Goal: Navigation & Orientation: Find specific page/section

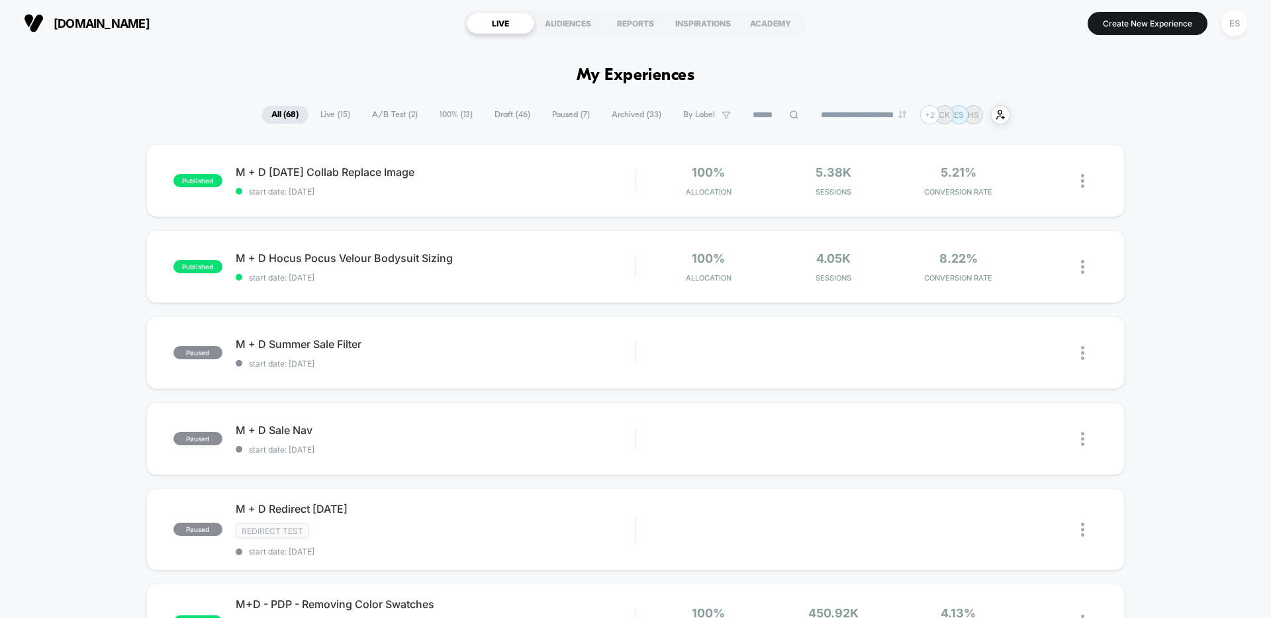
click at [326, 114] on span "Live ( 15 )" at bounding box center [335, 115] width 50 height 18
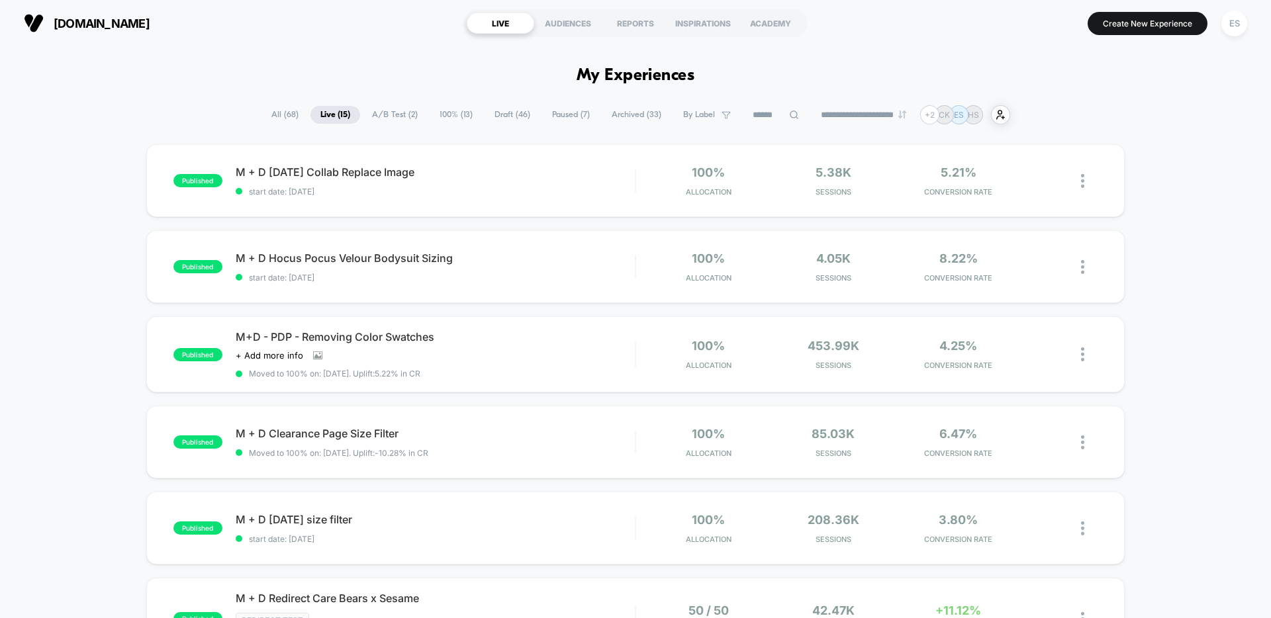
click at [442, 118] on span "100% ( 13 )" at bounding box center [456, 115] width 53 height 18
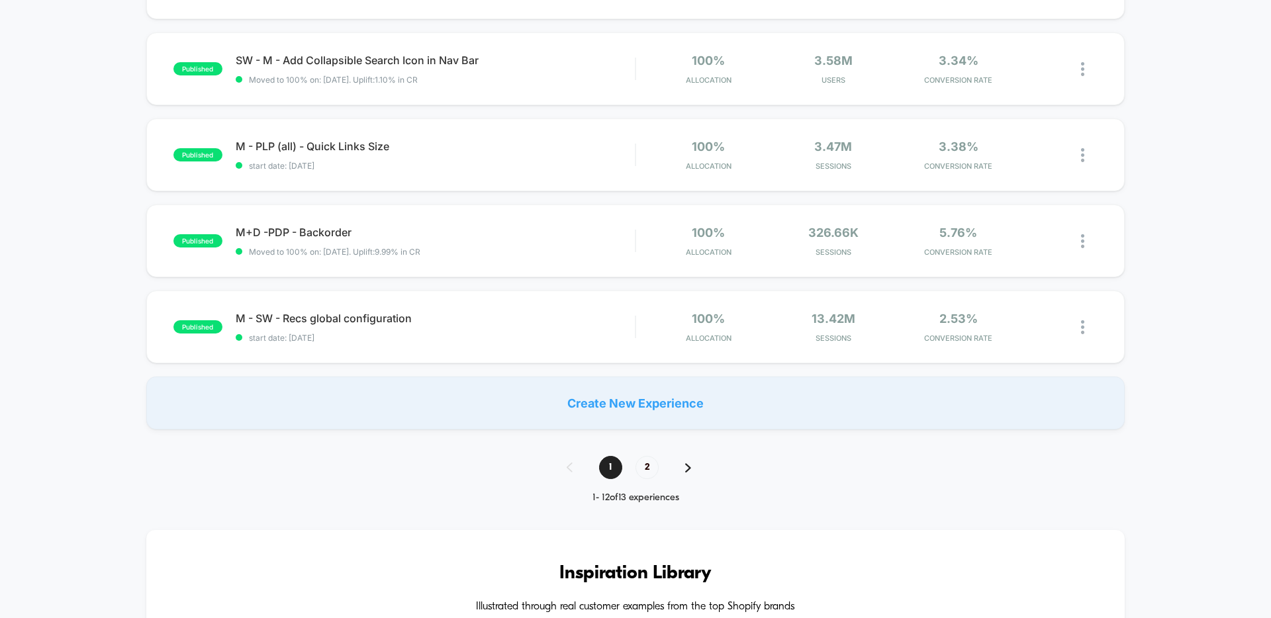
scroll to position [1063, 0]
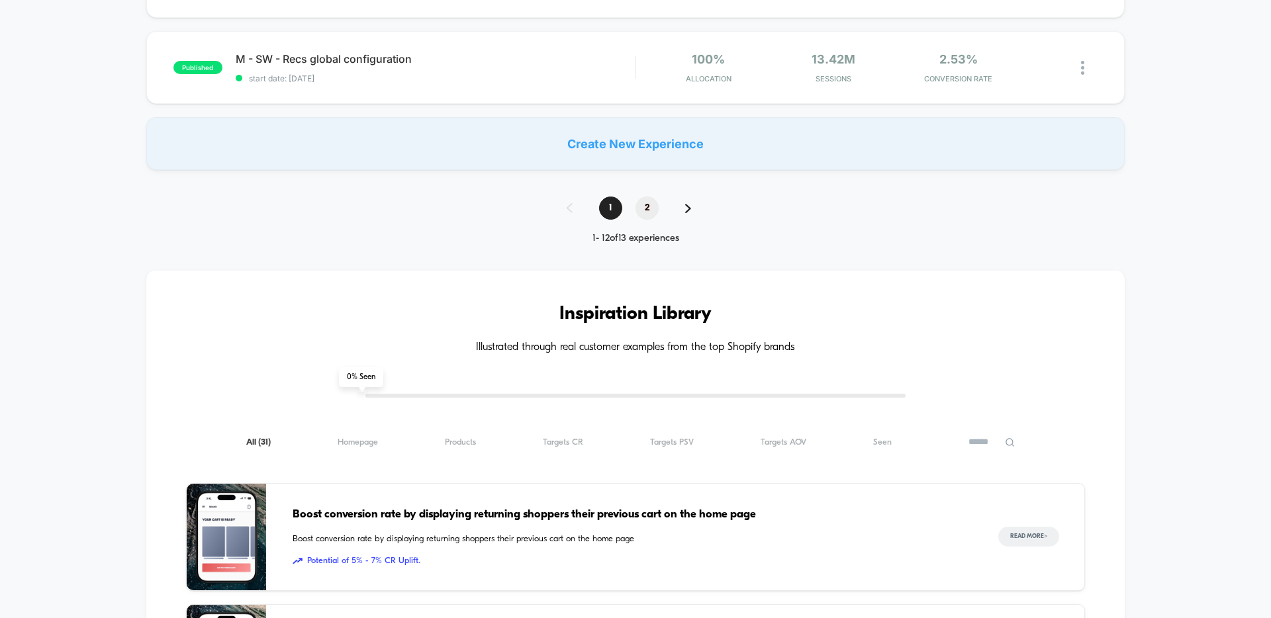
click at [646, 210] on span "2" at bounding box center [646, 208] width 23 height 23
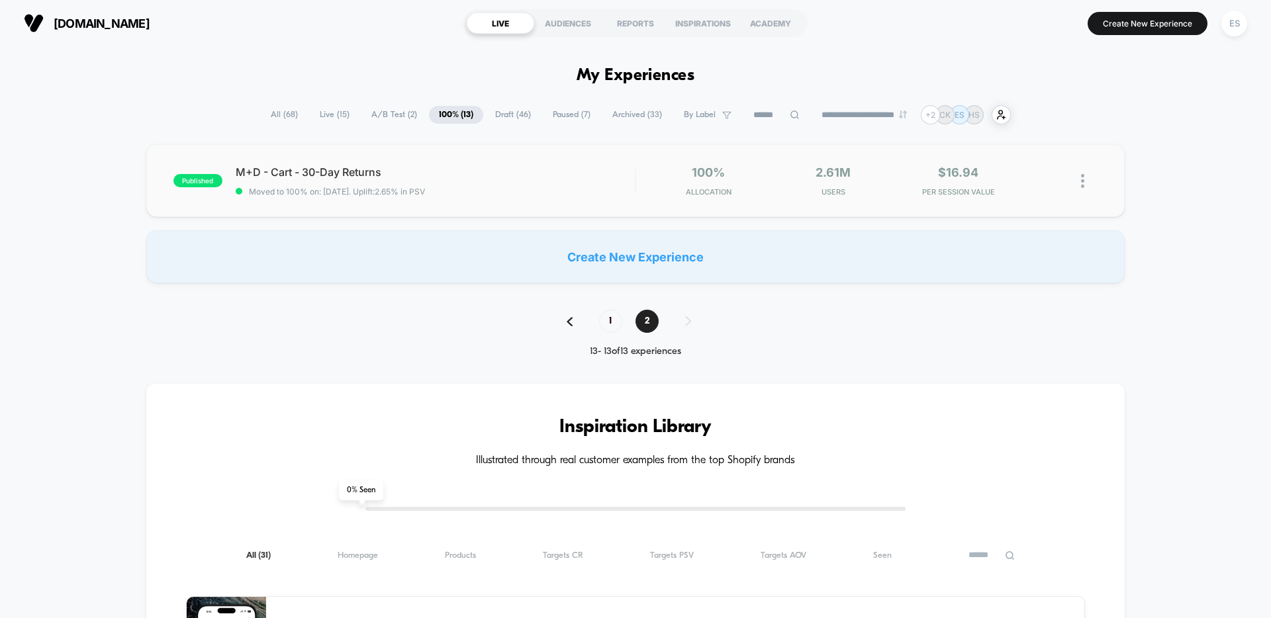
click at [1081, 186] on img at bounding box center [1082, 181] width 3 height 14
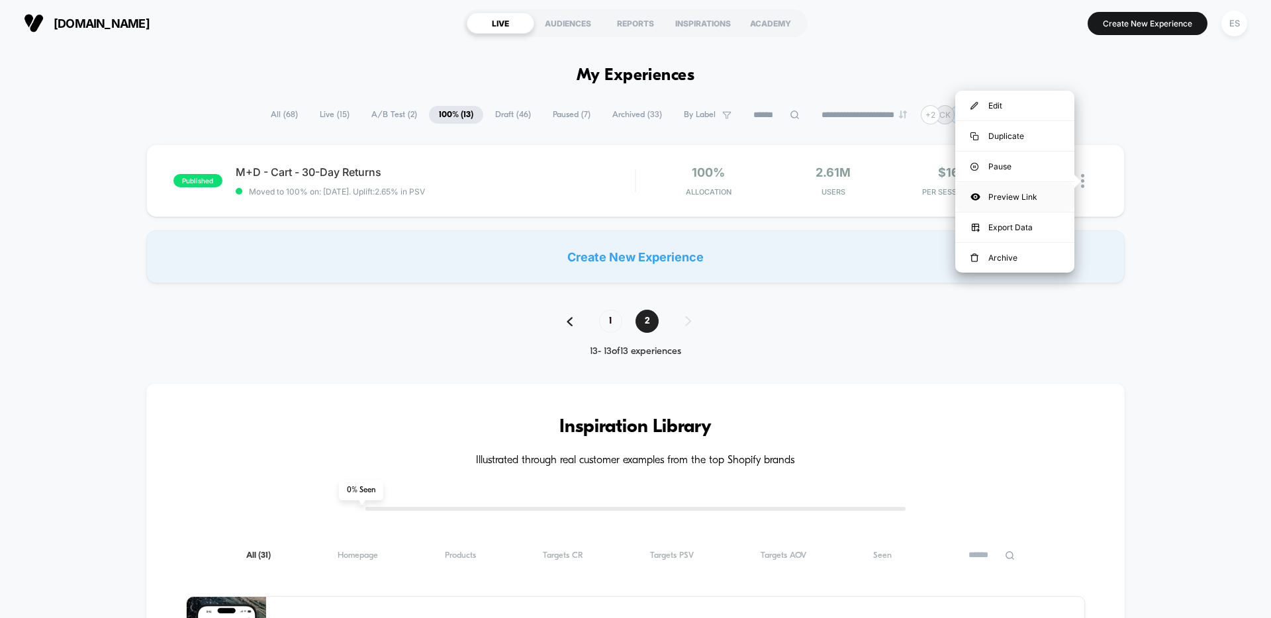
click at [1013, 195] on div "Preview Link" at bounding box center [1014, 197] width 119 height 30
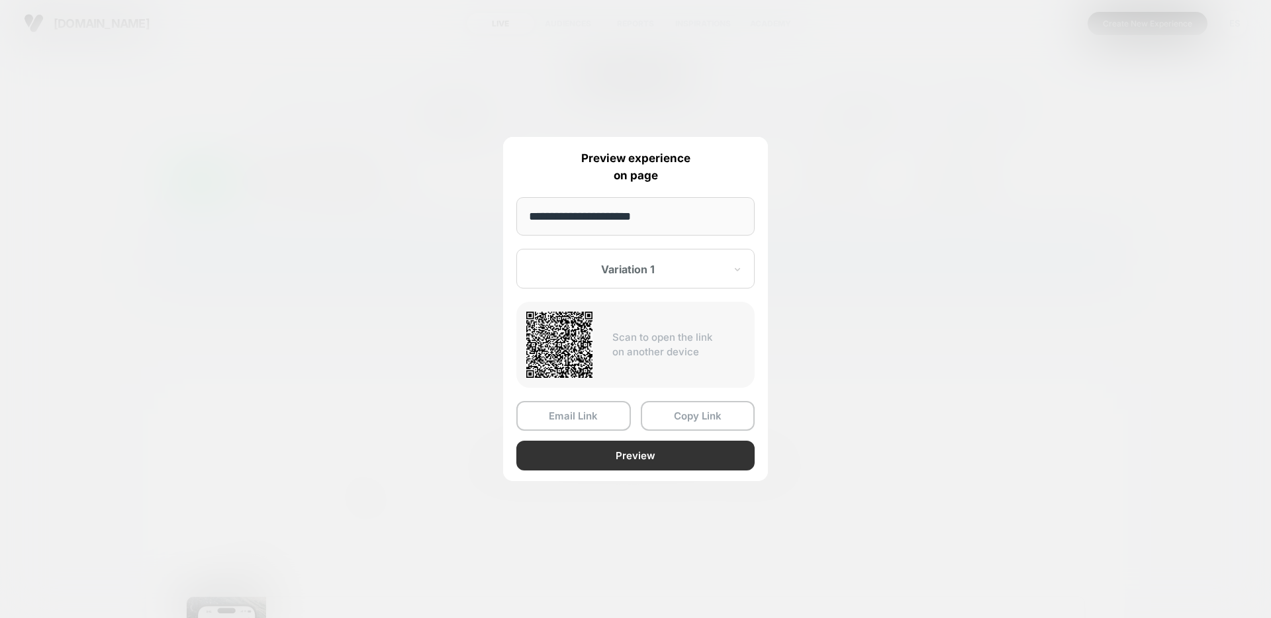
click at [641, 461] on button "Preview" at bounding box center [635, 456] width 238 height 30
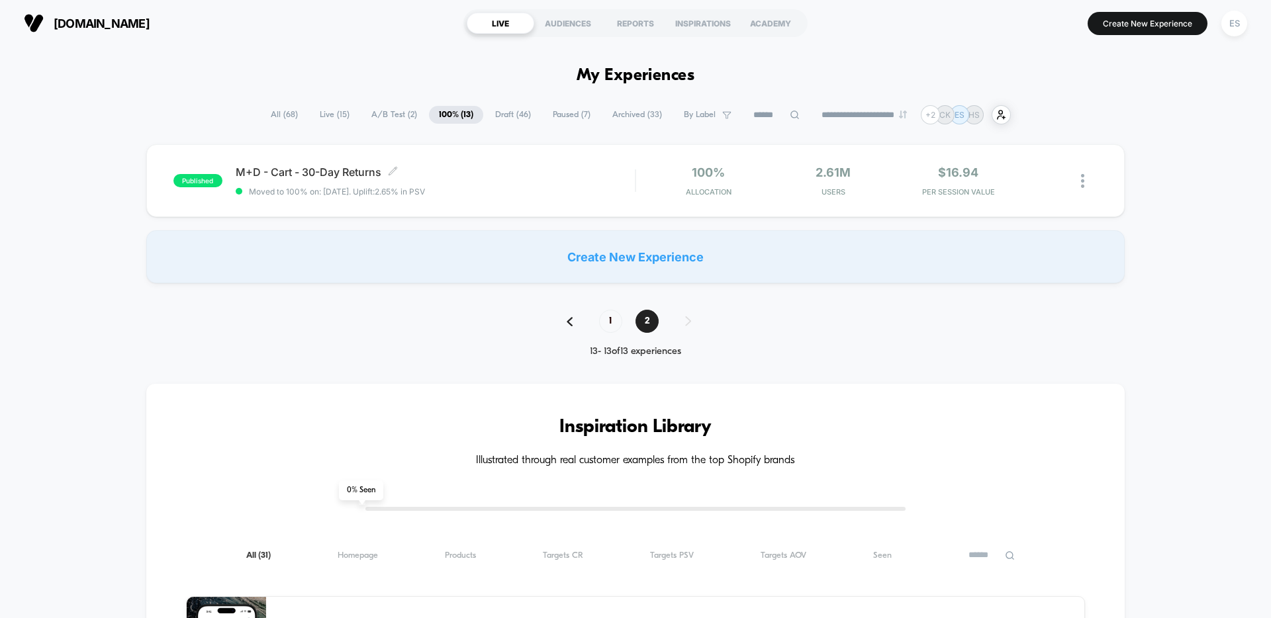
drag, startPoint x: 228, startPoint y: 169, endPoint x: 338, endPoint y: 173, distance: 109.3
click at [339, 173] on div "published M+D - Cart - 30-Day Returns Click to edit experience details Click to…" at bounding box center [403, 180] width 461 height 31
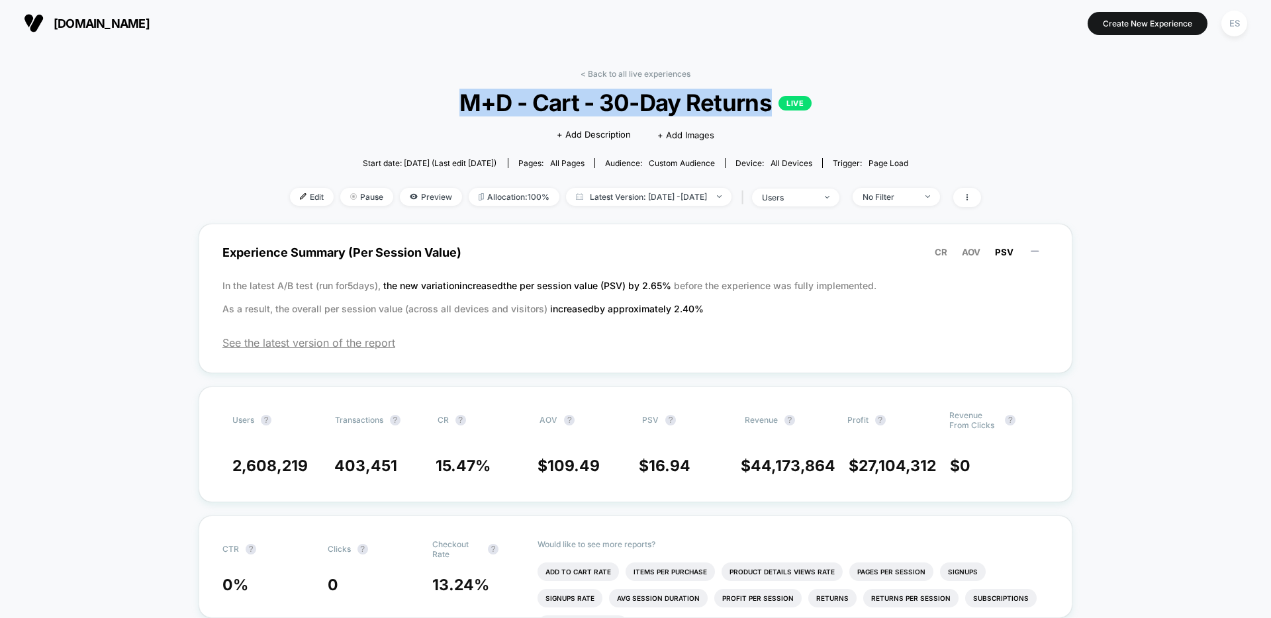
drag, startPoint x: 453, startPoint y: 106, endPoint x: 768, endPoint y: 101, distance: 315.7
click at [768, 101] on span "M+D - Cart - 30-Day Returns LIVE" at bounding box center [635, 103] width 622 height 28
copy span "M+D - Cart - 30-Day Returns"
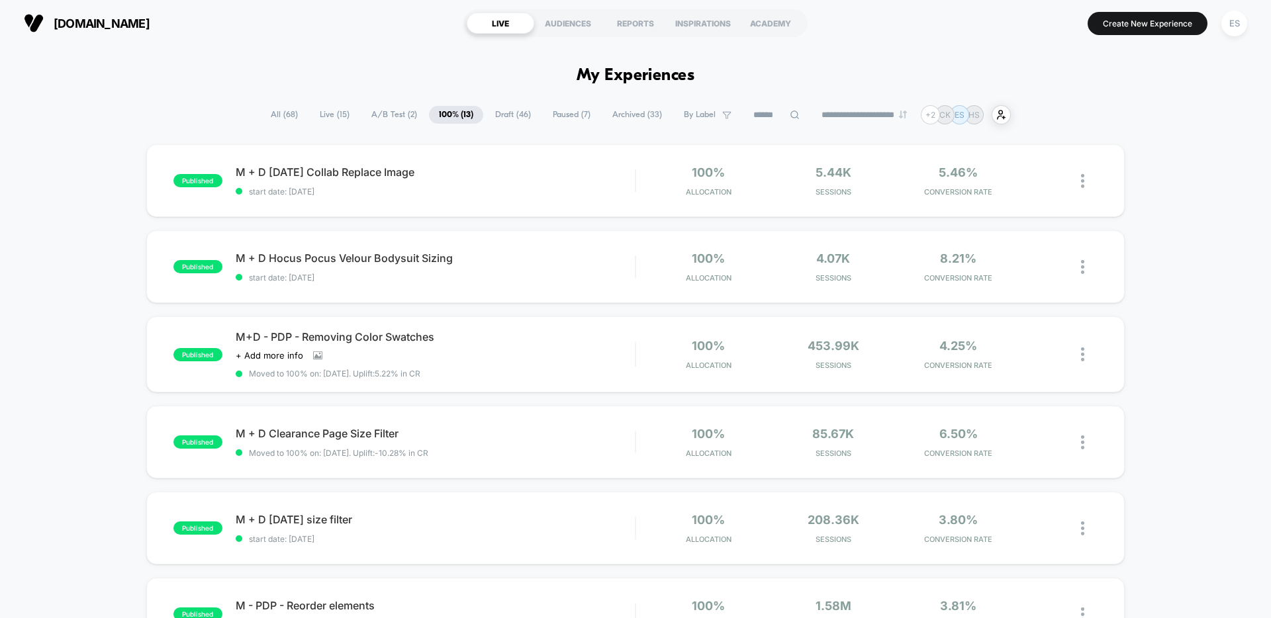
click at [439, 116] on span "100% ( 13 )" at bounding box center [456, 115] width 54 height 18
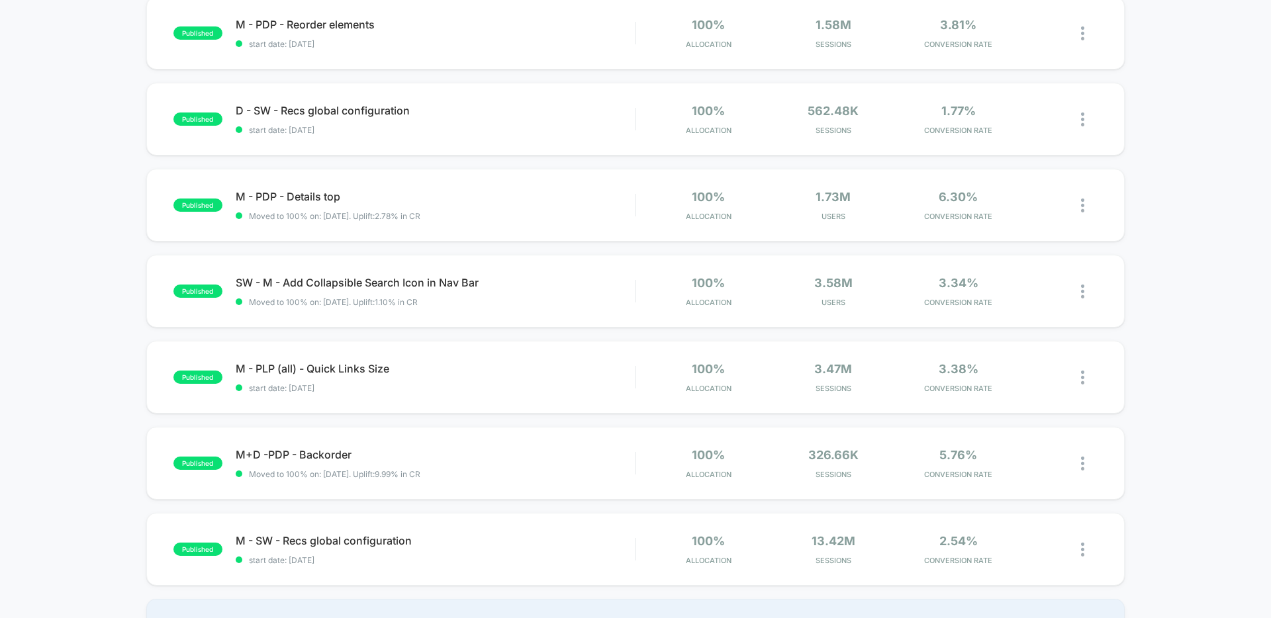
scroll to position [788, 0]
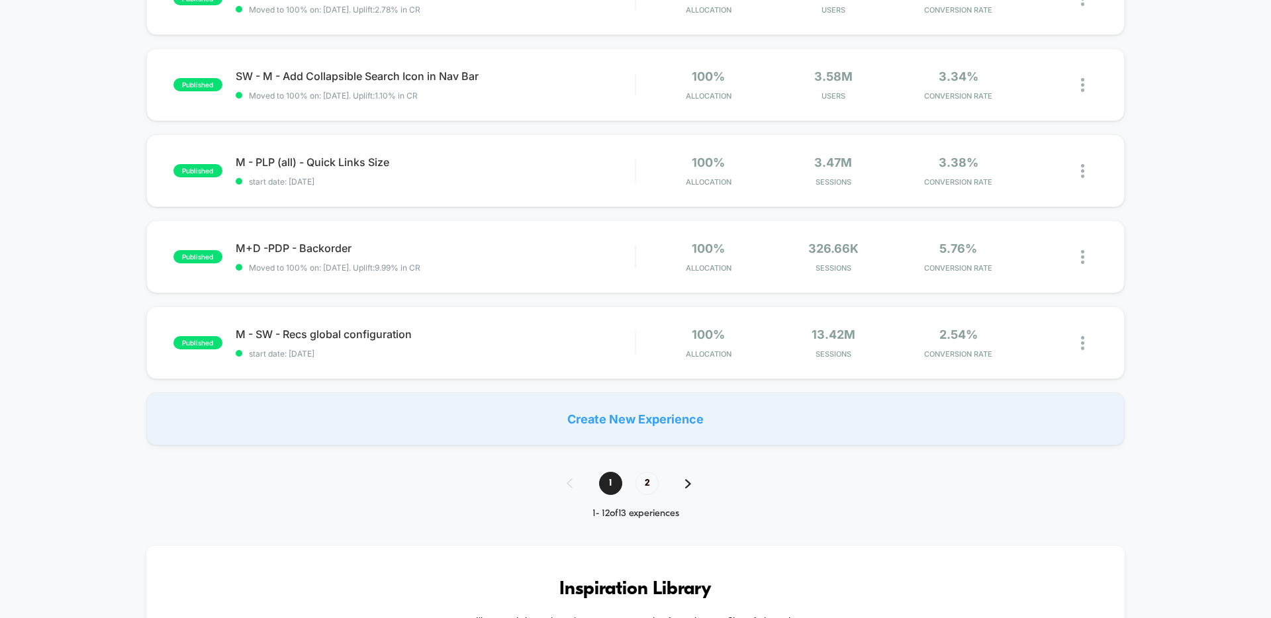
click at [687, 486] on img at bounding box center [688, 483] width 6 height 9
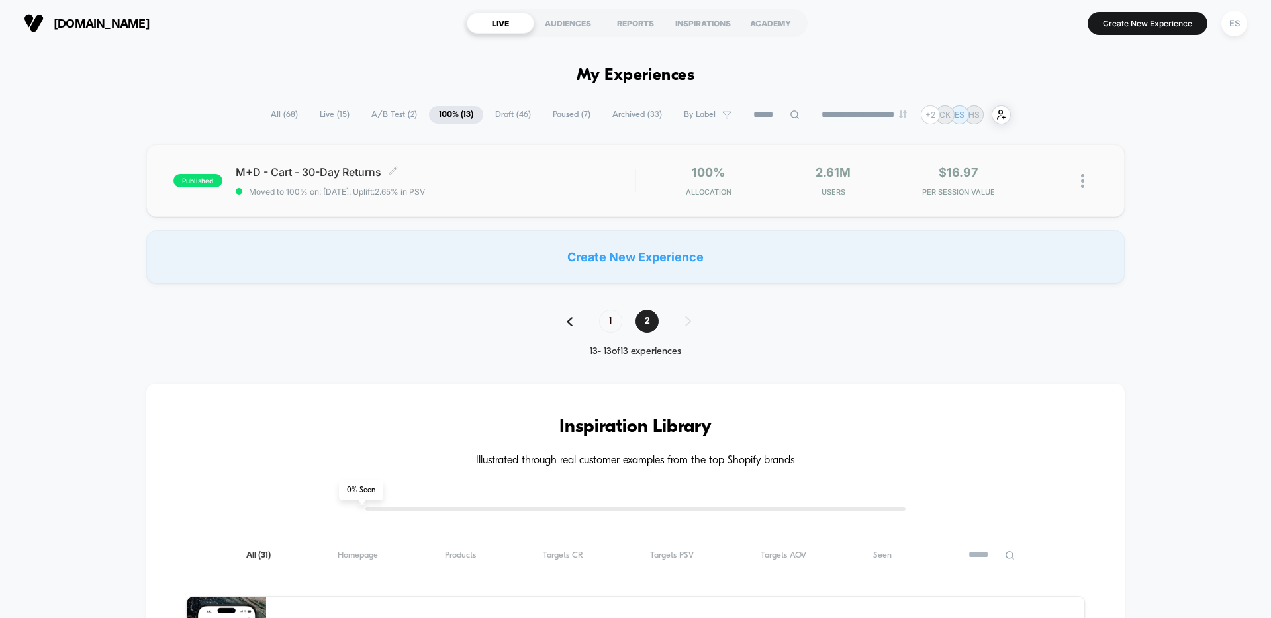
click at [297, 173] on span "M+D - Cart - 30-Day Returns Click to edit experience details" at bounding box center [435, 171] width 399 height 13
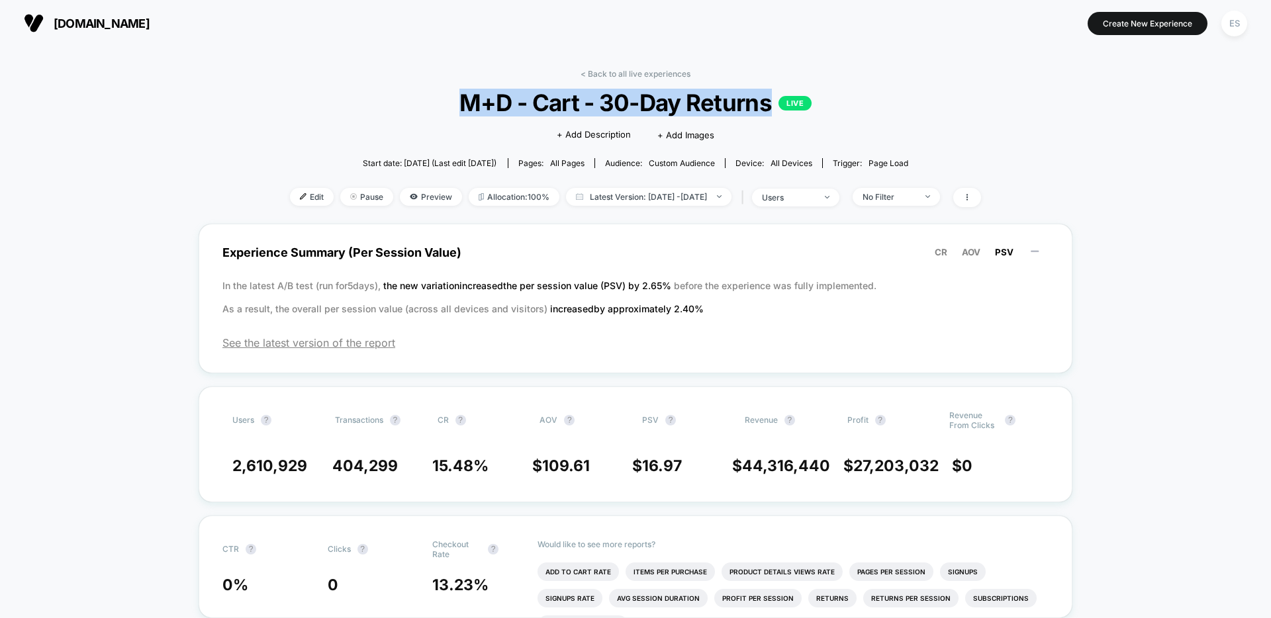
drag, startPoint x: 772, startPoint y: 104, endPoint x: 469, endPoint y: 101, distance: 303.8
click at [469, 101] on span "M+D - Cart - 30-Day Returns LIVE" at bounding box center [635, 103] width 622 height 28
copy span "M+D - Cart - 30-Day Returns"
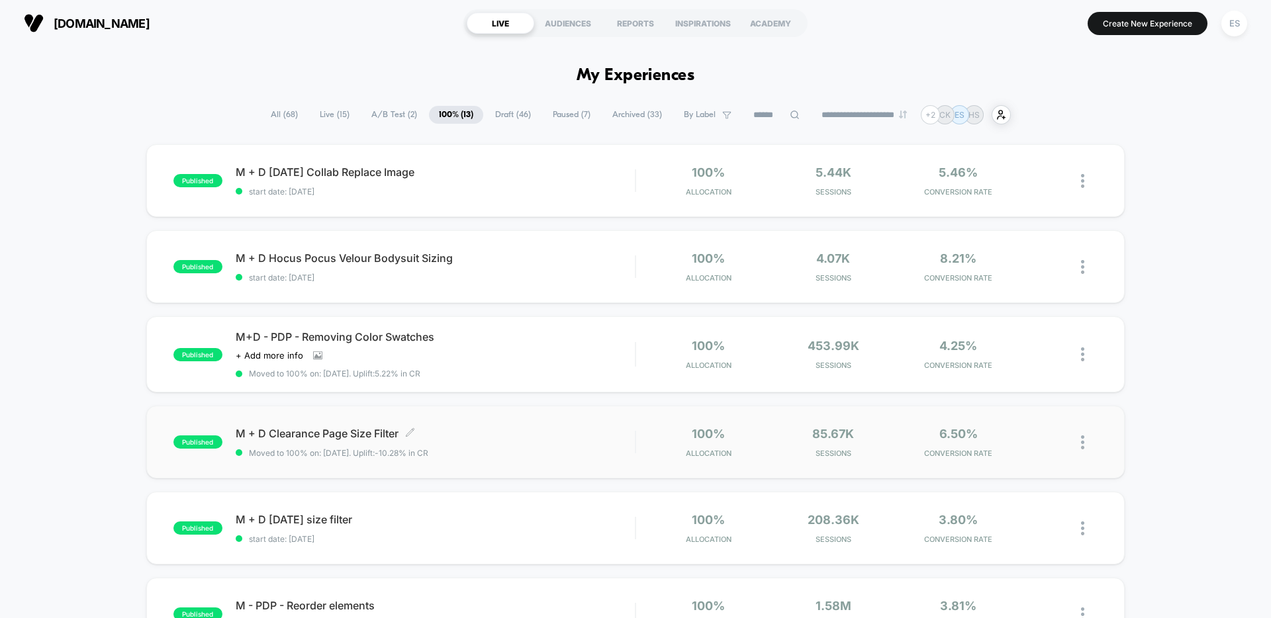
scroll to position [280, 0]
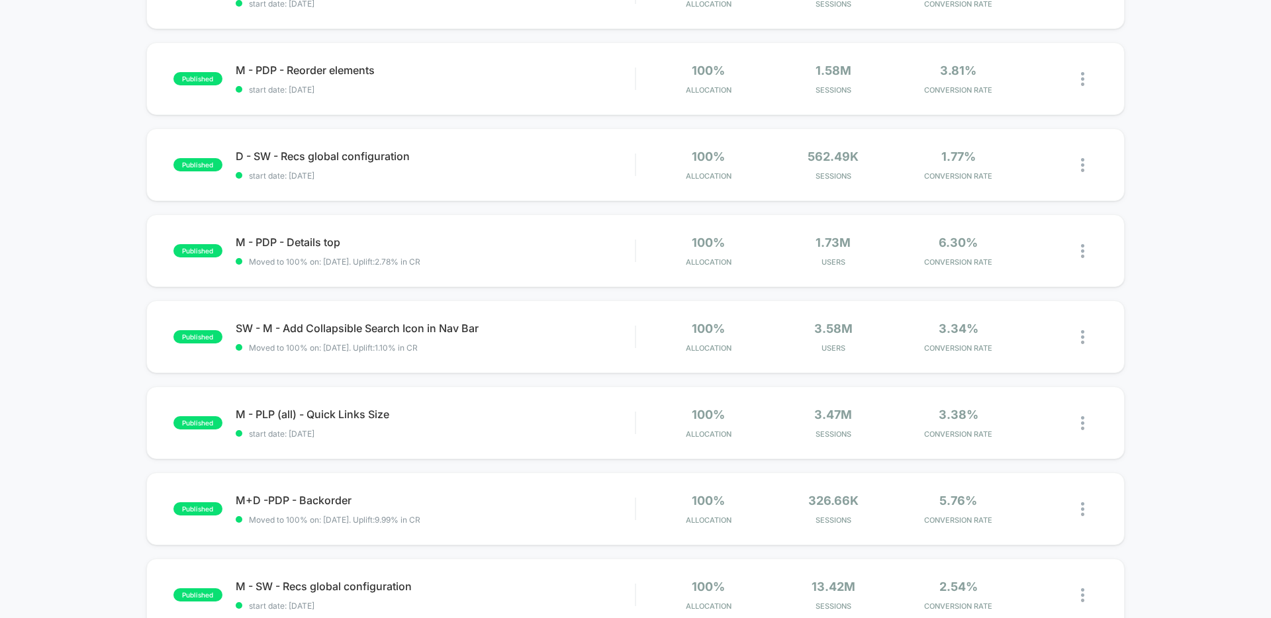
scroll to position [817, 0]
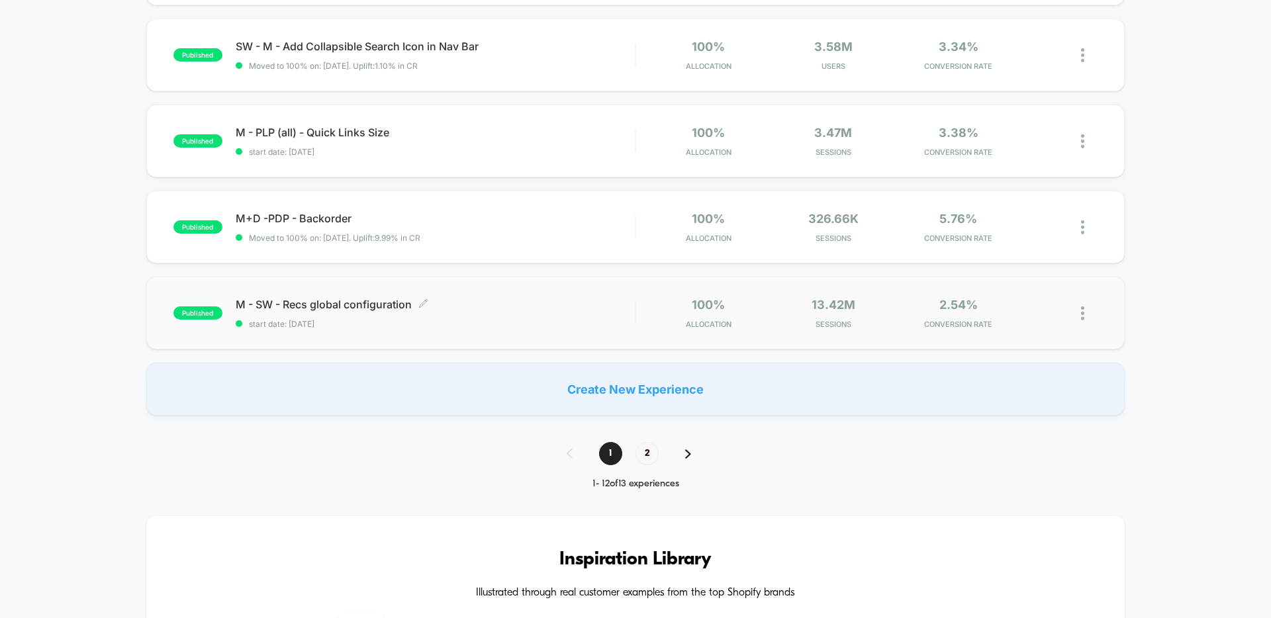
click at [363, 306] on span "M - SW - Recs global configuration Click to edit experience details" at bounding box center [435, 304] width 399 height 13
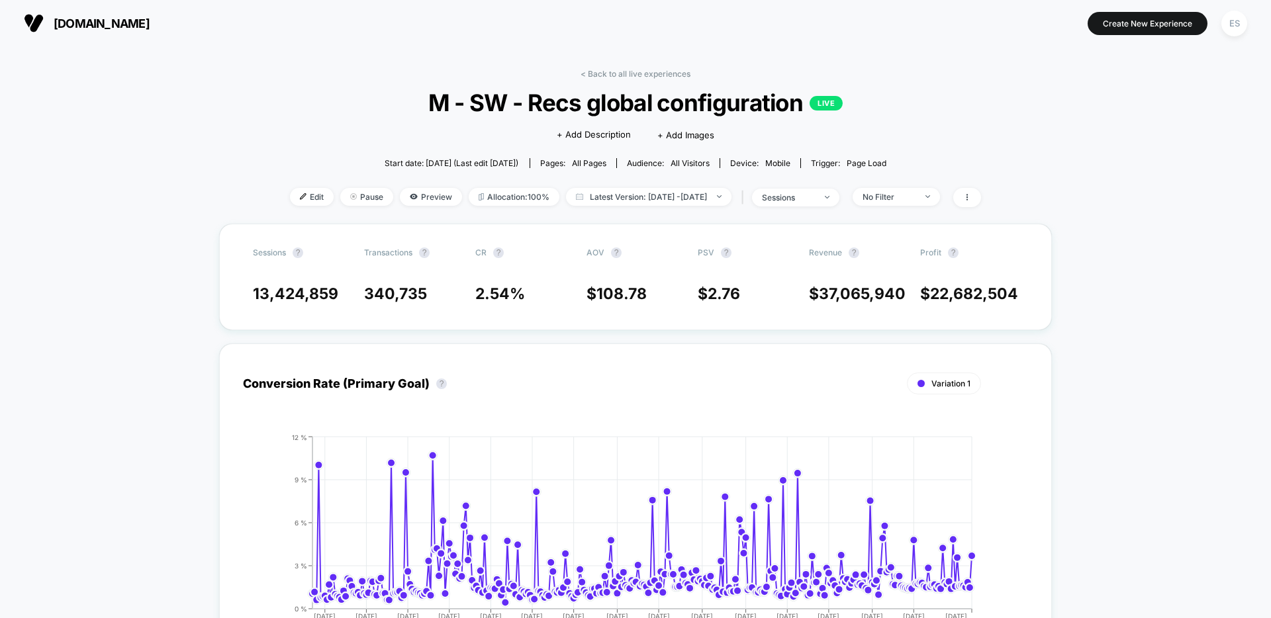
click at [651, 102] on span "M - SW - Recs global configuration LIVE" at bounding box center [635, 103] width 622 height 28
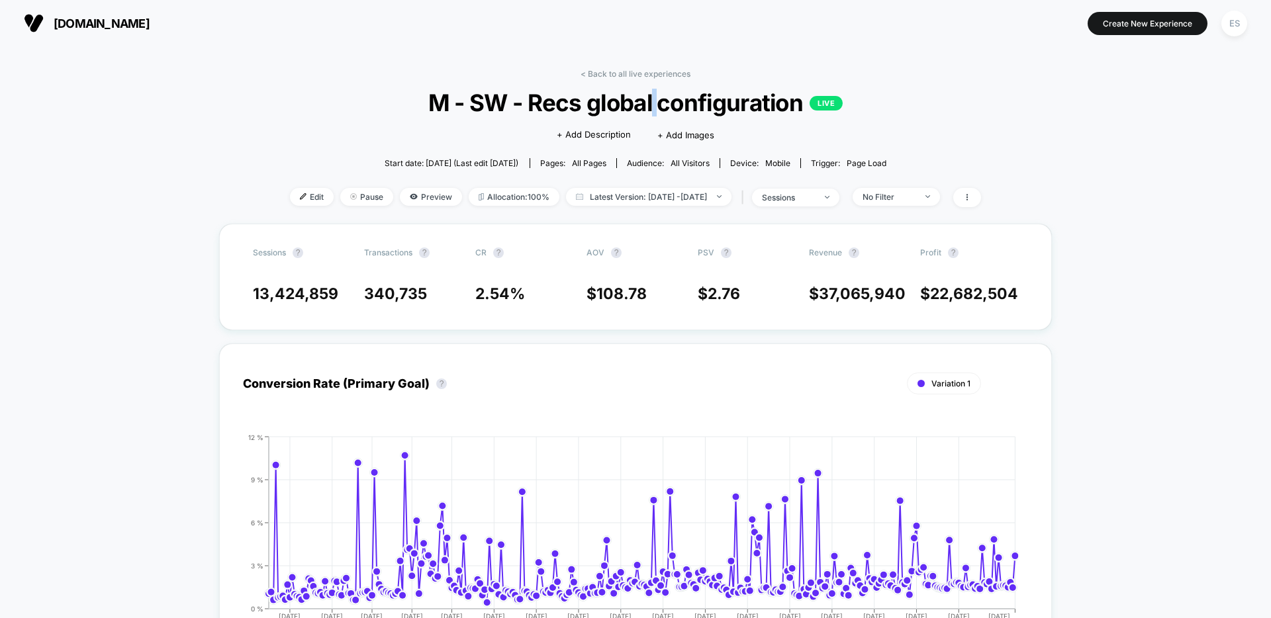
click at [651, 102] on span "M - SW - Recs global configuration LIVE" at bounding box center [635, 103] width 622 height 28
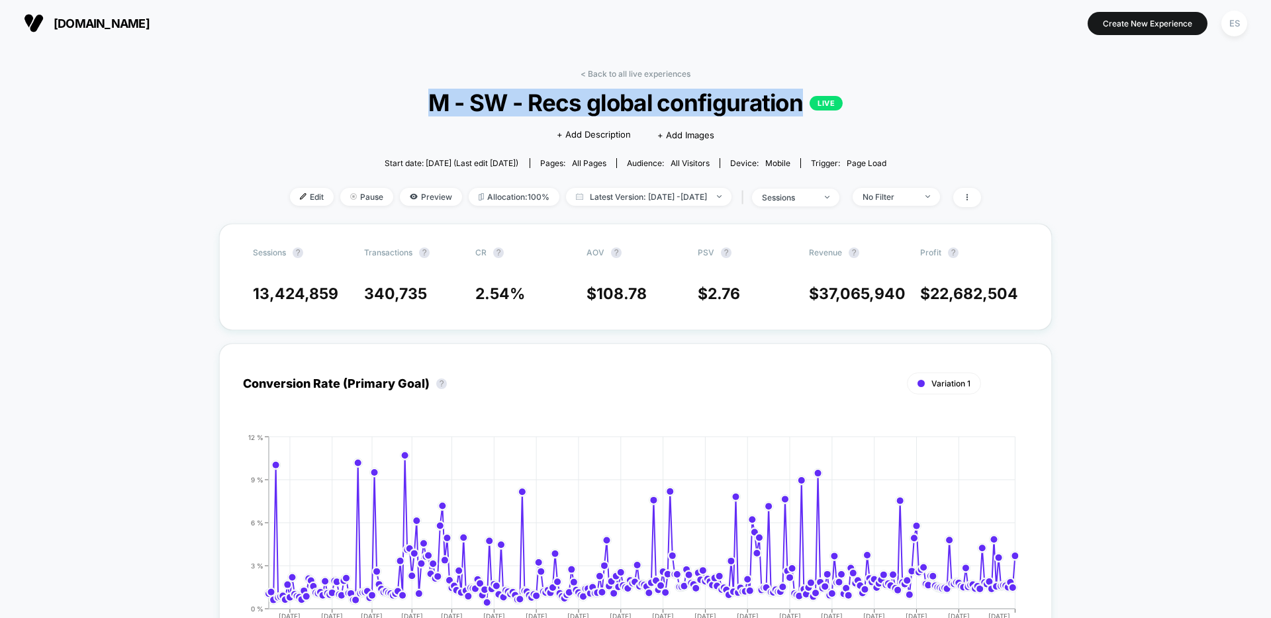
click at [651, 102] on span "M - SW - Recs global configuration LIVE" at bounding box center [635, 103] width 622 height 28
copy span "M - SW - Recs global configuration"
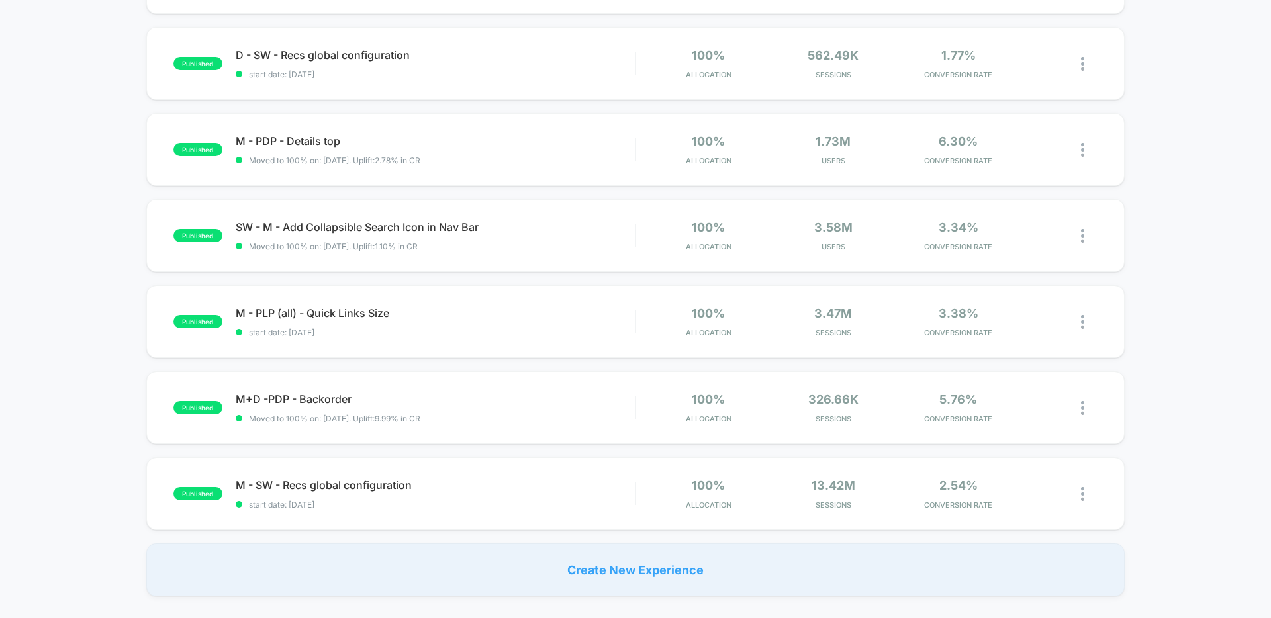
scroll to position [886, 0]
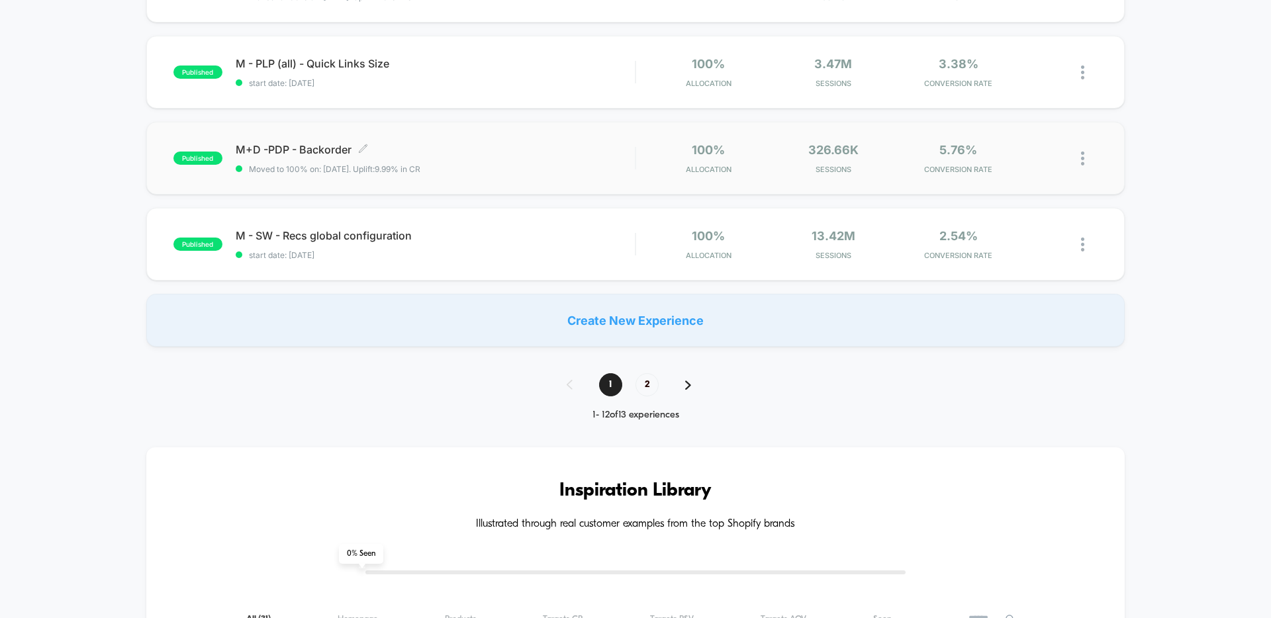
click at [304, 152] on span "M+D -PDP - Backorder Click to edit experience details" at bounding box center [435, 149] width 399 height 13
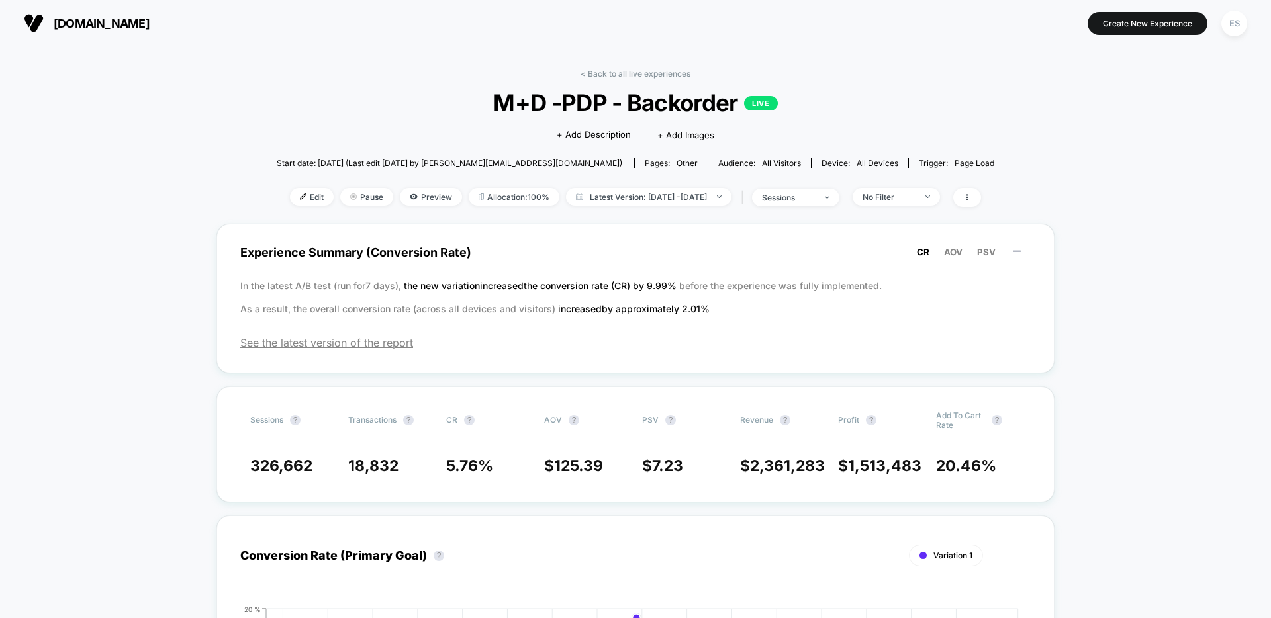
click at [647, 104] on span "M+D -PDP - Backorder LIVE" at bounding box center [634, 103] width 645 height 28
copy span "M+D -PDP - Backorder"
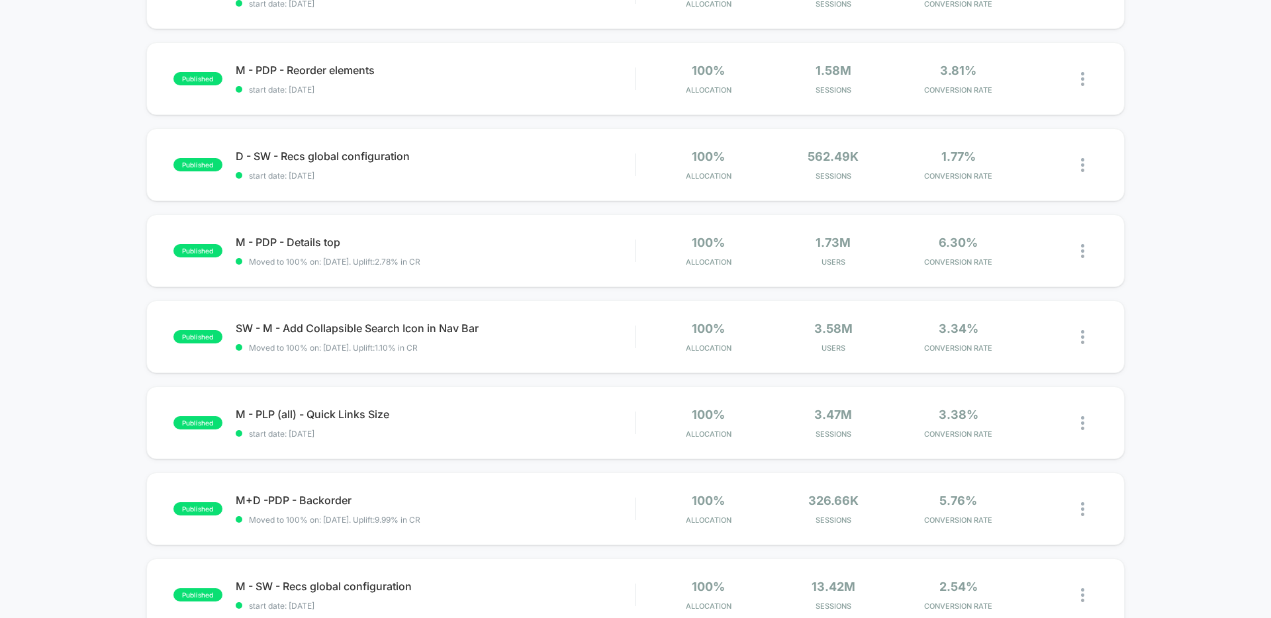
scroll to position [780, 0]
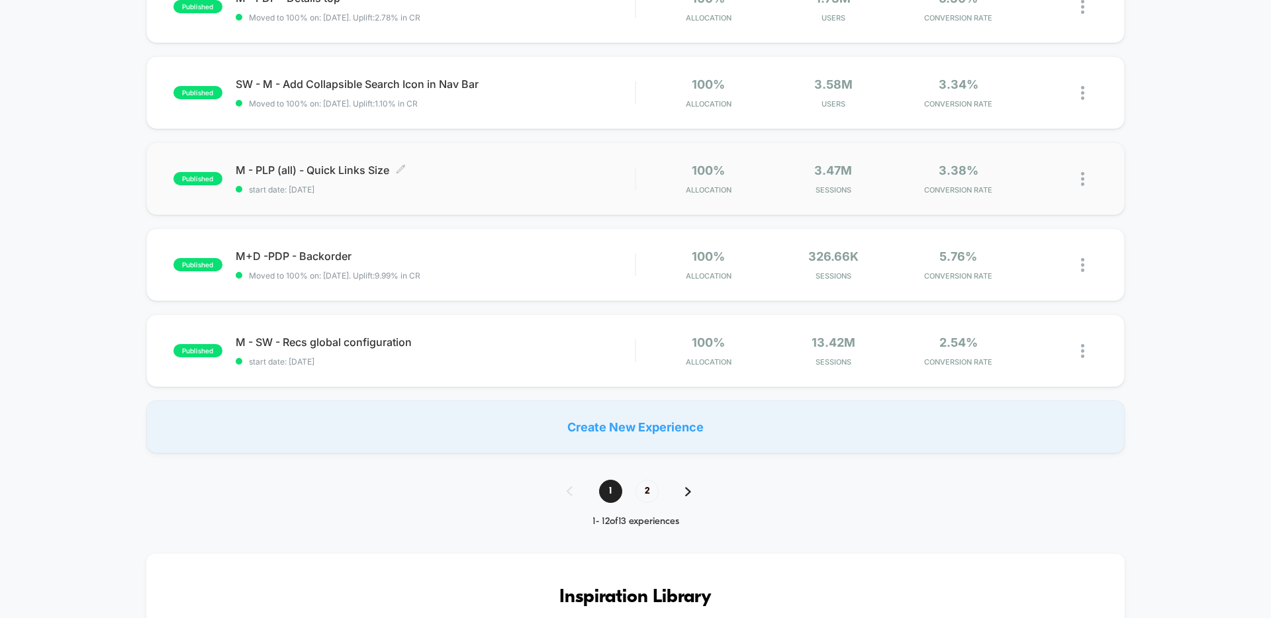
click at [293, 169] on span "M - PLP (all) - Quick Links Size Click to edit experience details" at bounding box center [435, 169] width 399 height 13
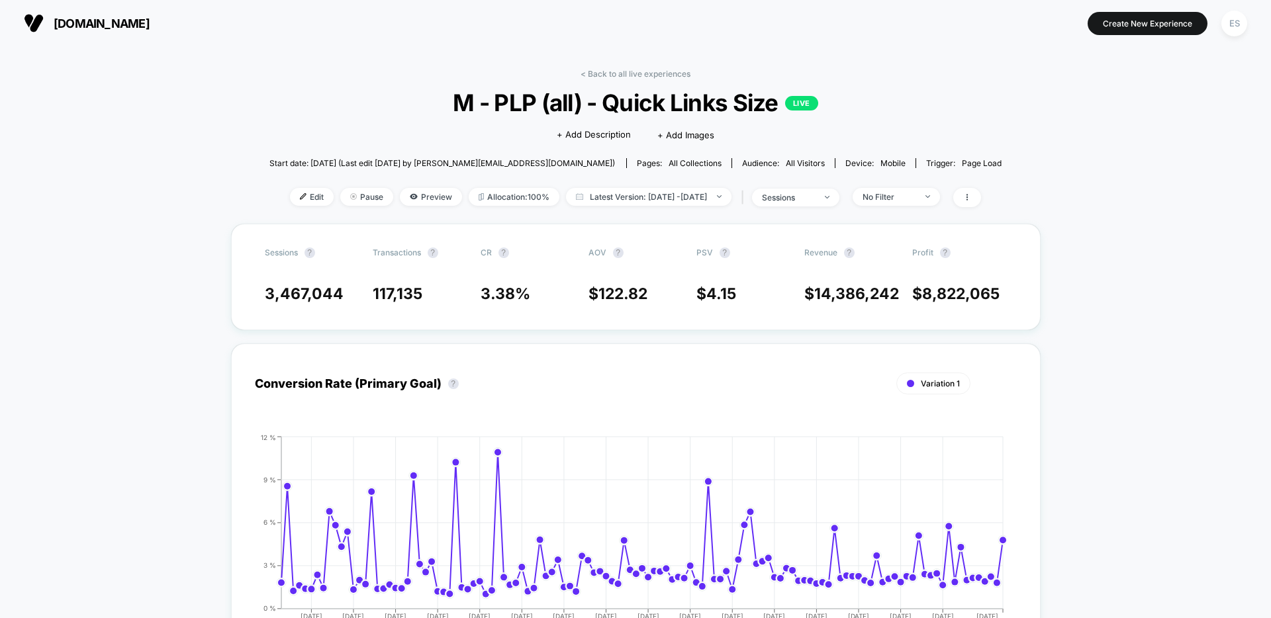
click at [644, 100] on span "M - PLP (all) - Quick Links Size LIVE" at bounding box center [635, 103] width 659 height 28
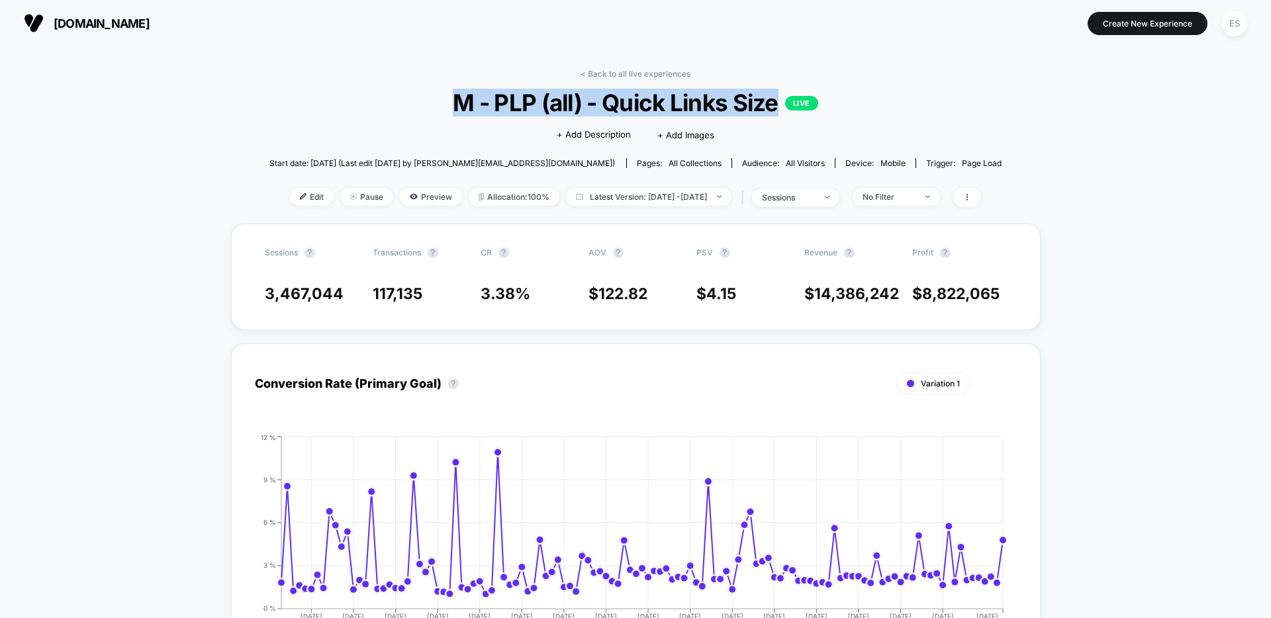
click at [644, 100] on span "M - PLP (all) - Quick Links Size LIVE" at bounding box center [635, 103] width 659 height 28
copy span "M - PLP (all) - Quick Links Size"
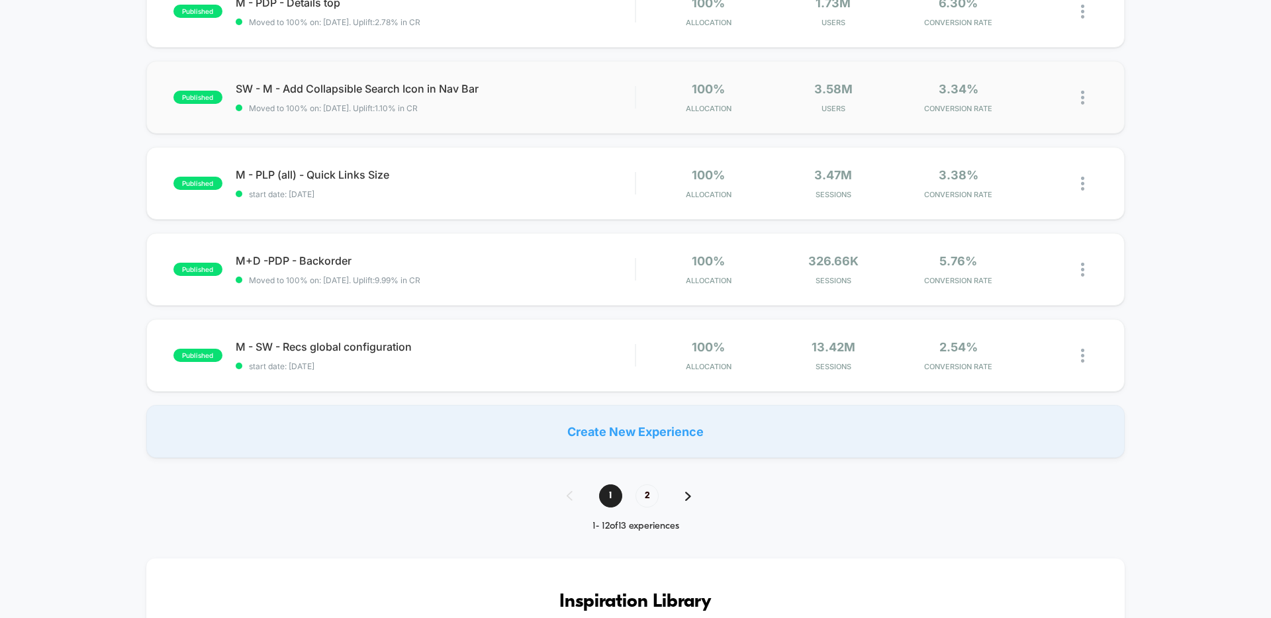
scroll to position [758, 0]
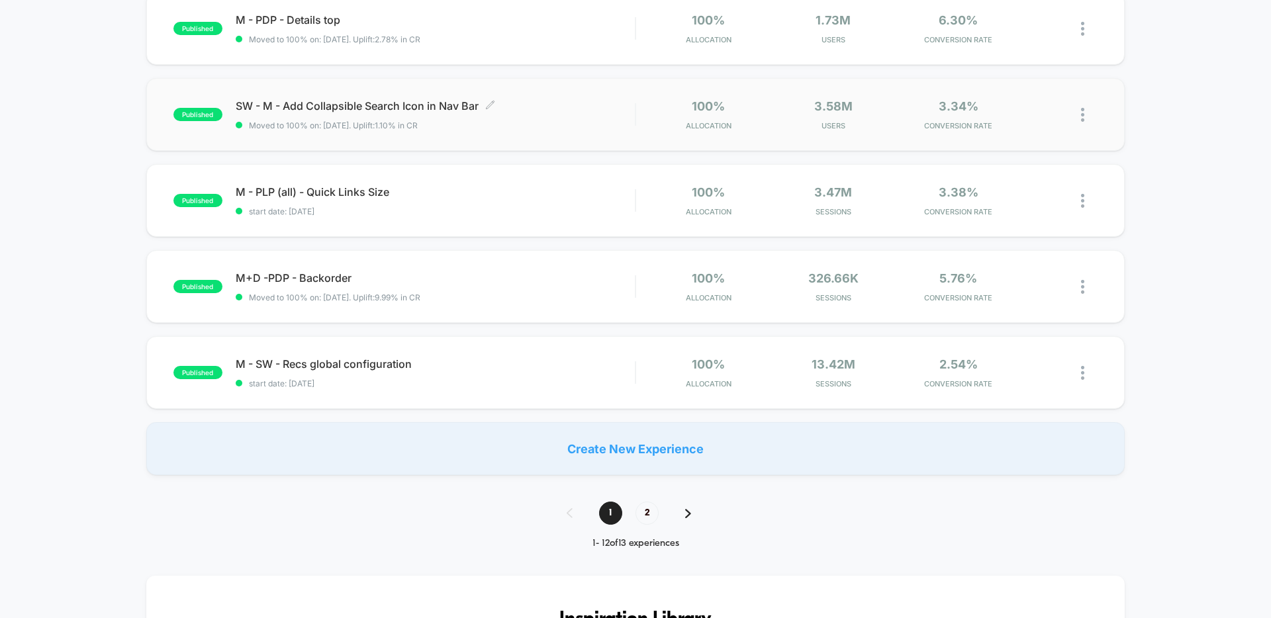
drag, startPoint x: 232, startPoint y: 107, endPoint x: 469, endPoint y: 109, distance: 237.6
click at [469, 109] on div "published SW - M - Add Collapsible Search Icon in Nav Bar Click to edit experie…" at bounding box center [403, 114] width 461 height 31
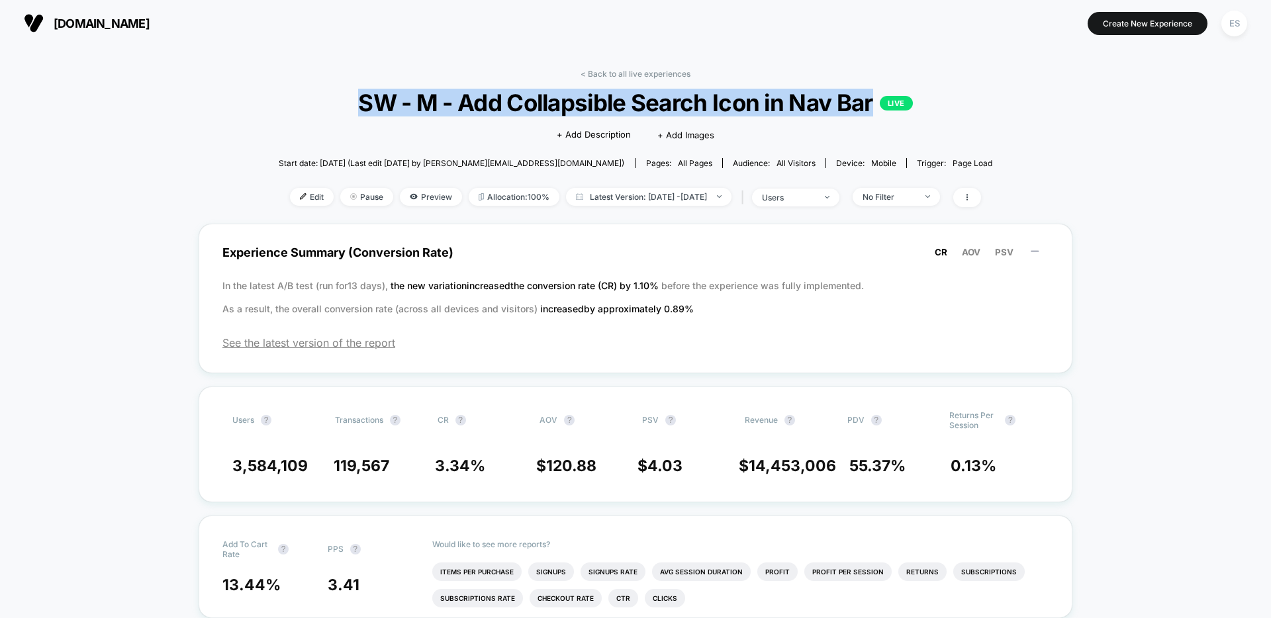
drag, startPoint x: 340, startPoint y: 102, endPoint x: 872, endPoint y: 103, distance: 531.5
click at [872, 103] on span "SW - M - Add Collapsible Search Icon in Nav Bar LIVE" at bounding box center [635, 103] width 643 height 28
copy span "SW - M - Add Collapsible Search Icon in Nav Bar"
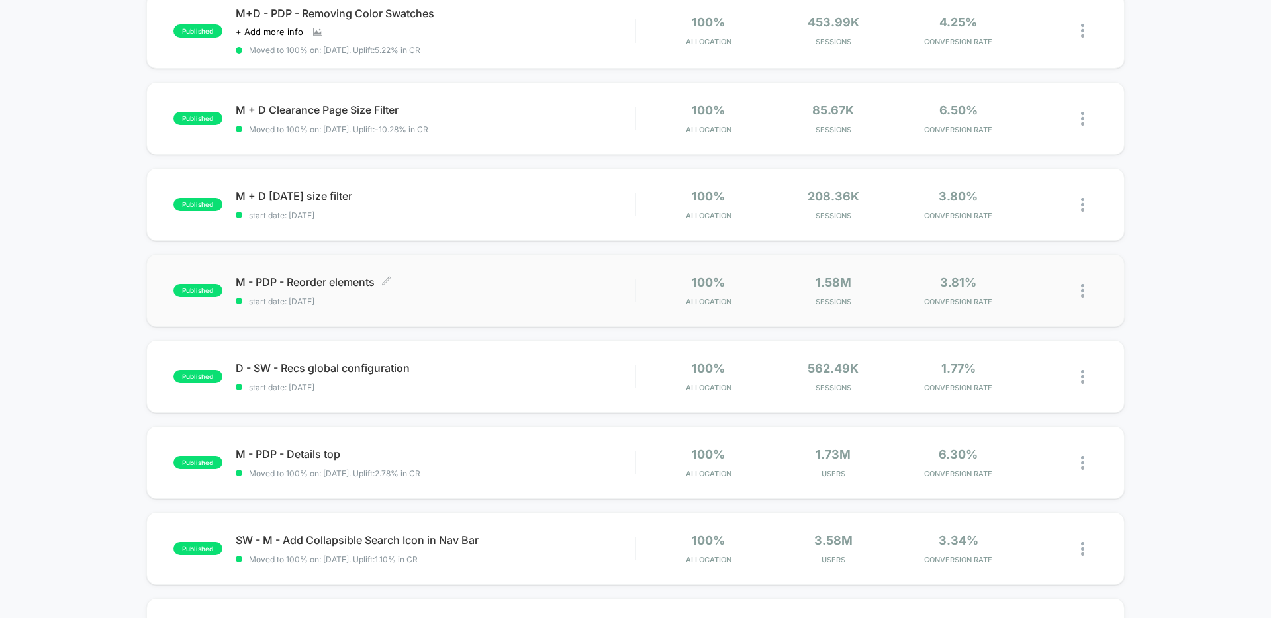
scroll to position [341, 0]
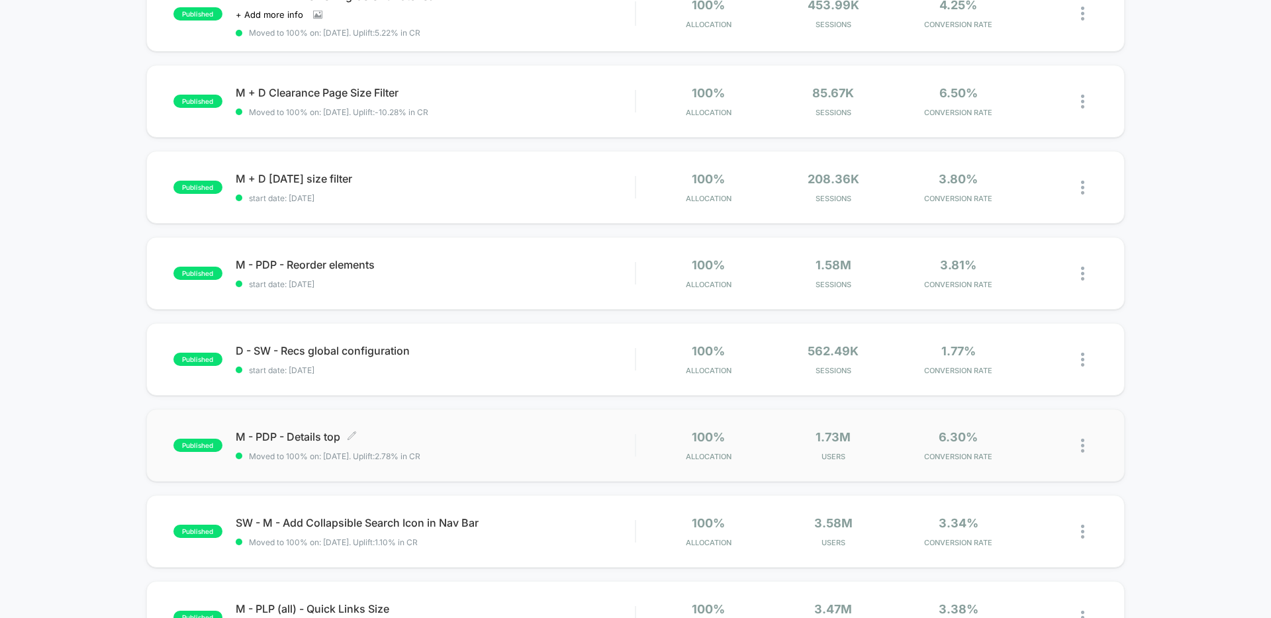
click at [293, 438] on span "M - PDP - Details top Click to edit experience details" at bounding box center [435, 436] width 399 height 13
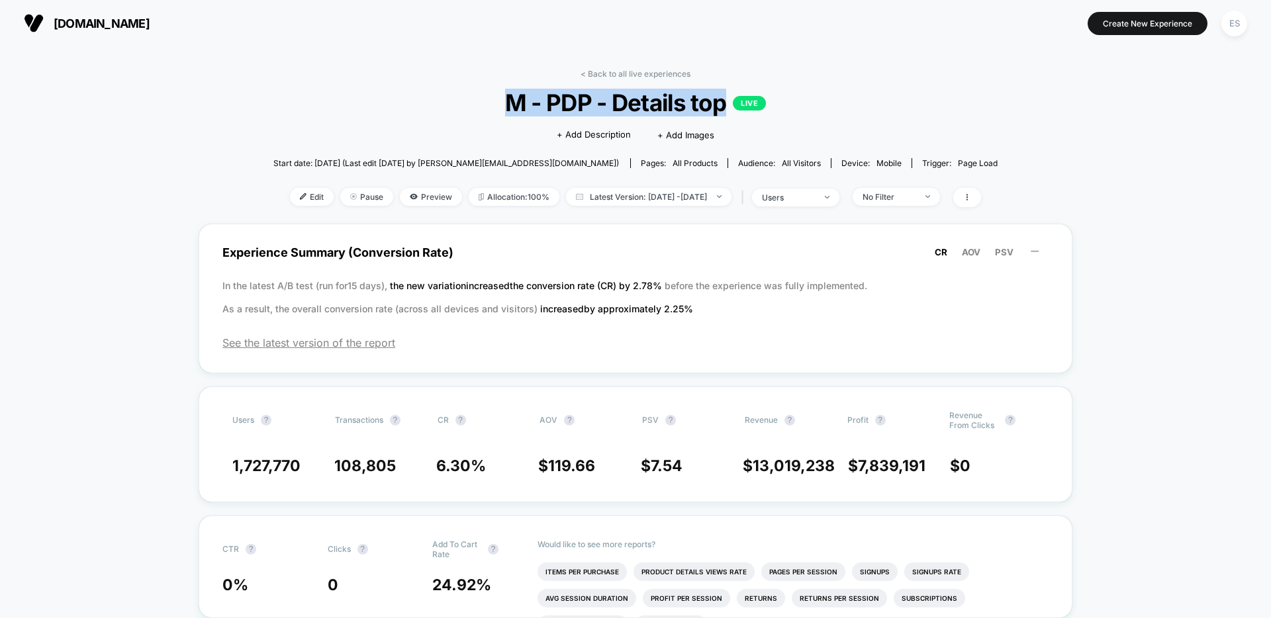
drag, startPoint x: 508, startPoint y: 107, endPoint x: 722, endPoint y: 108, distance: 214.4
click at [722, 108] on span "M - PDP - Details top LIVE" at bounding box center [635, 103] width 652 height 28
copy span "M - PDP - Details top"
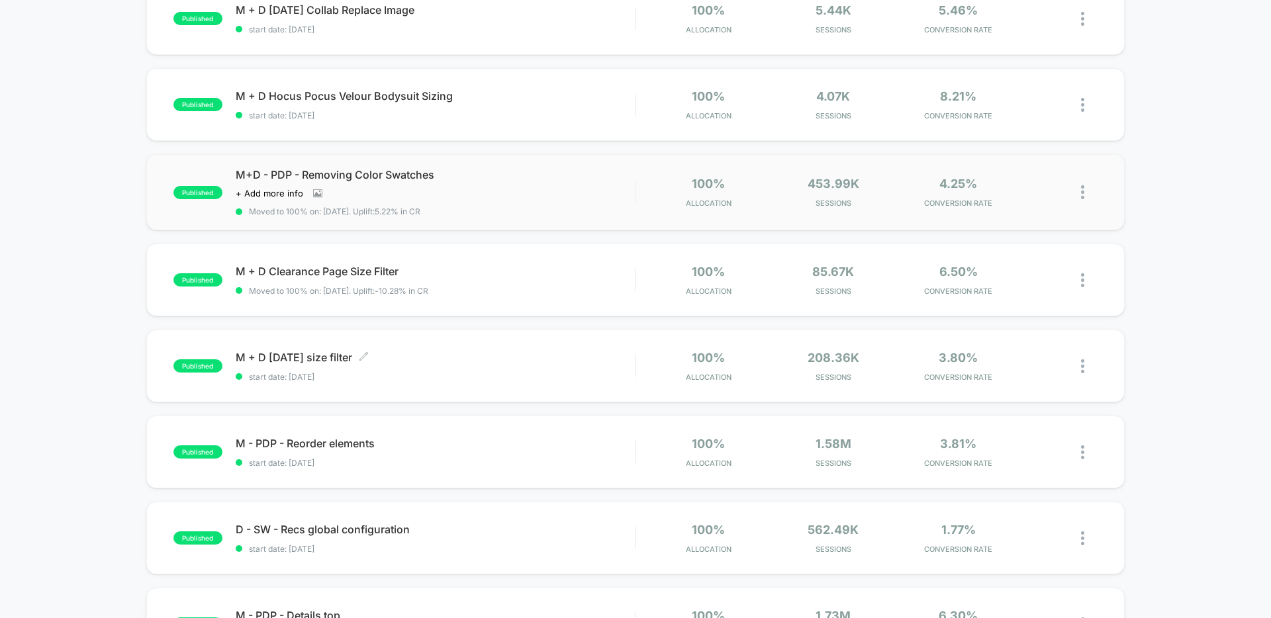
scroll to position [211, 0]
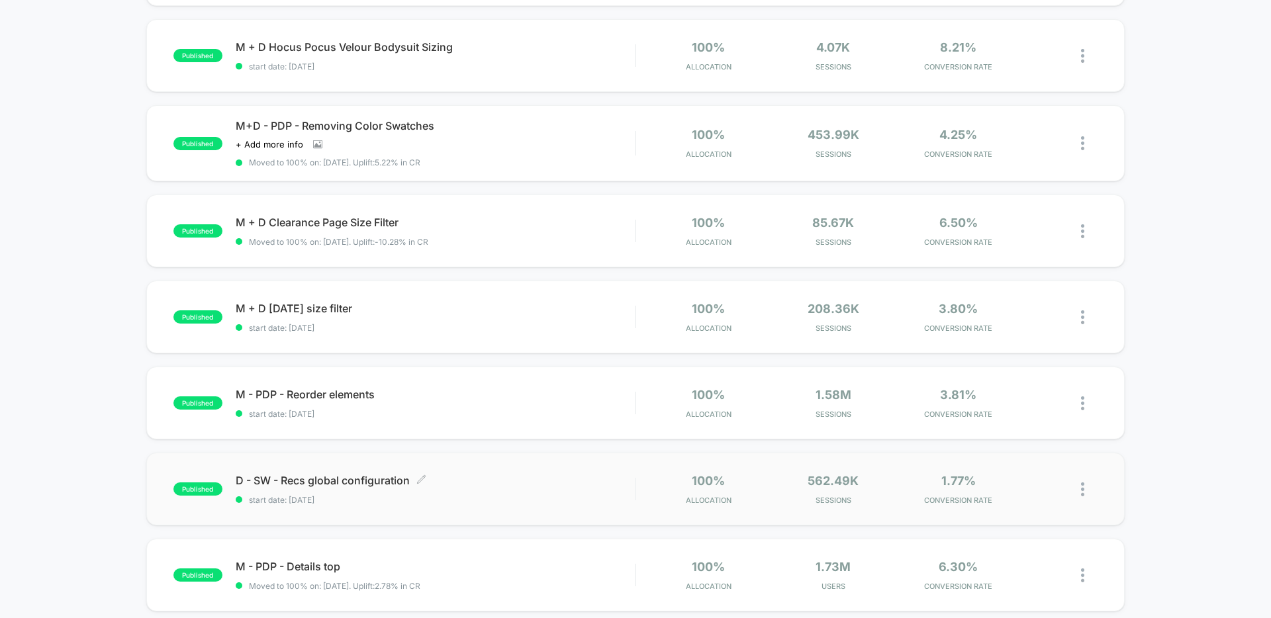
click at [387, 480] on span "D - SW - Recs global configuration Click to edit experience details" at bounding box center [435, 480] width 399 height 13
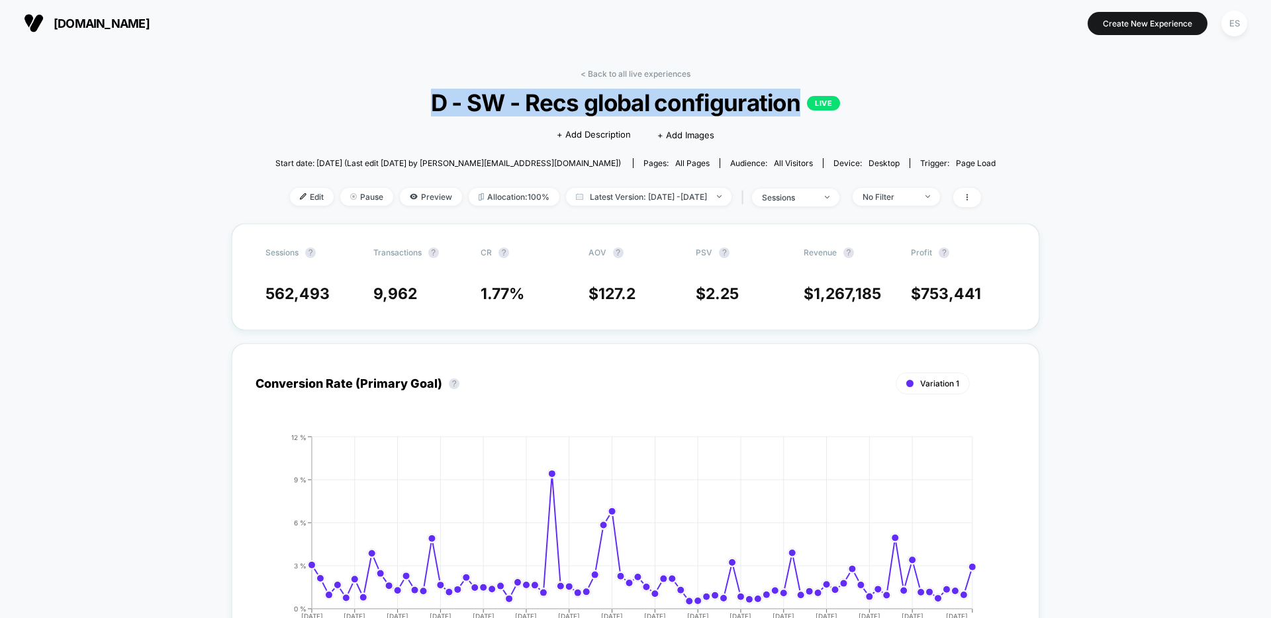
drag, startPoint x: 430, startPoint y: 100, endPoint x: 798, endPoint y: 95, distance: 368.0
click at [798, 95] on span "D - SW - Recs global configuration LIVE" at bounding box center [636, 103] width 648 height 28
copy span "D - SW - Recs global configuration"
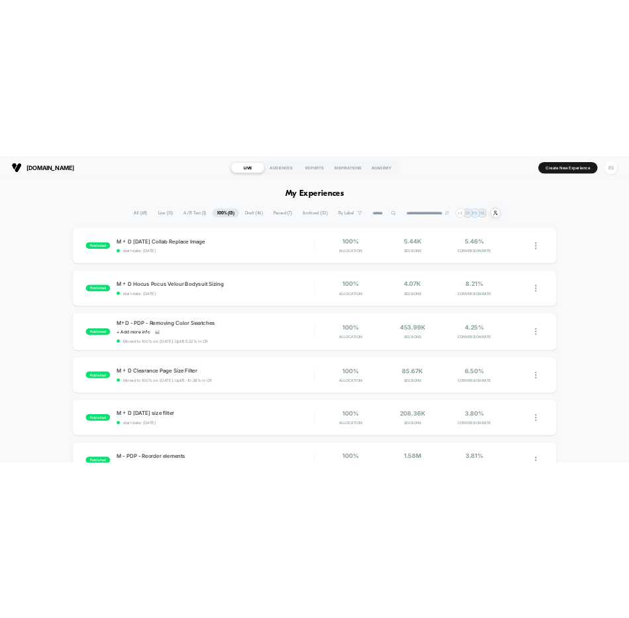
scroll to position [383, 0]
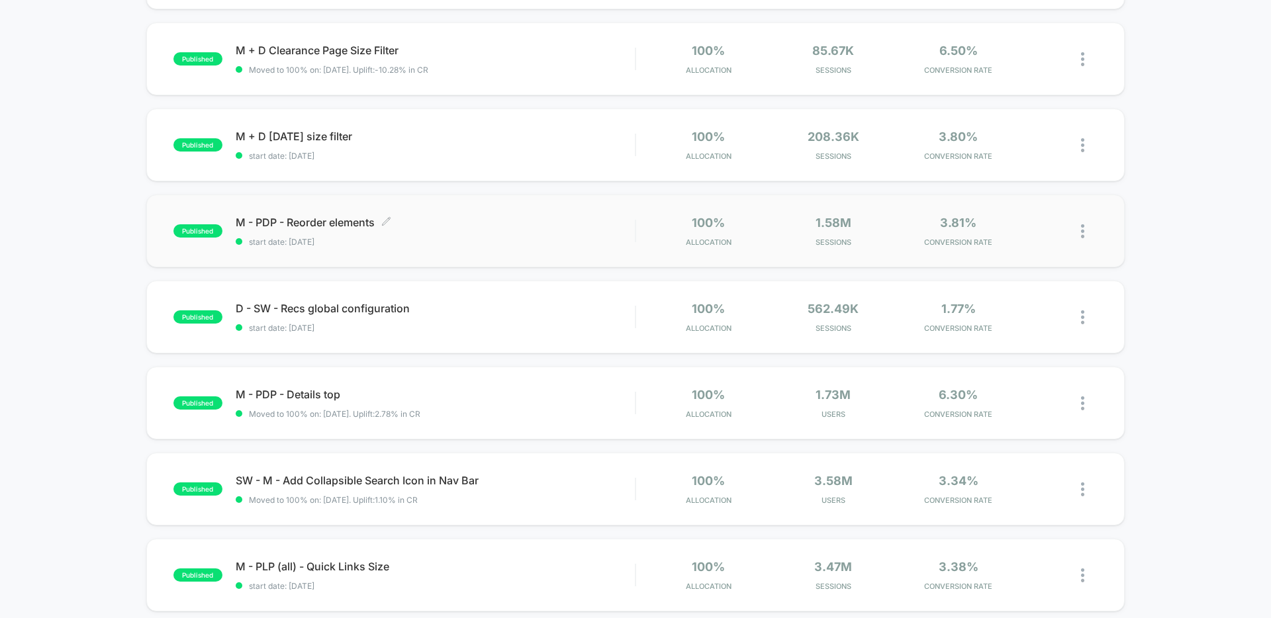
click at [312, 222] on span "M - PDP - Reorder elements Click to edit experience details" at bounding box center [435, 222] width 399 height 13
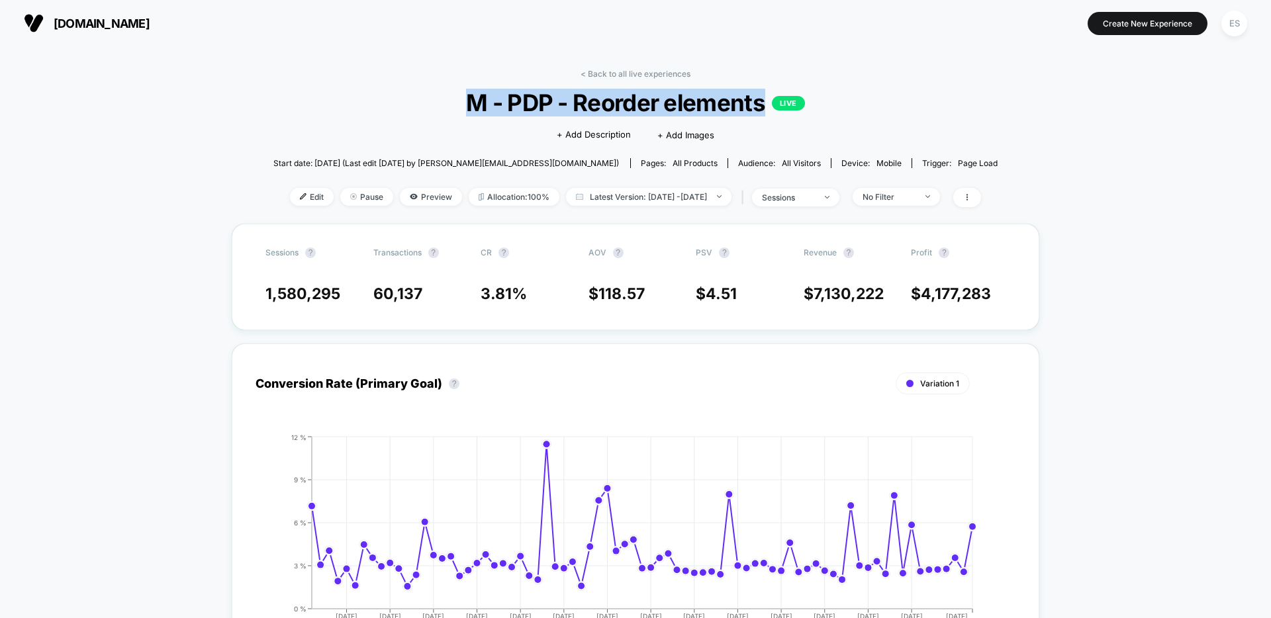
drag, startPoint x: 514, startPoint y: 103, endPoint x: 764, endPoint y: 107, distance: 250.9
click at [764, 107] on span "M - PDP - Reorder elements LIVE" at bounding box center [635, 103] width 652 height 28
copy span "M - PDP - Reorder elements"
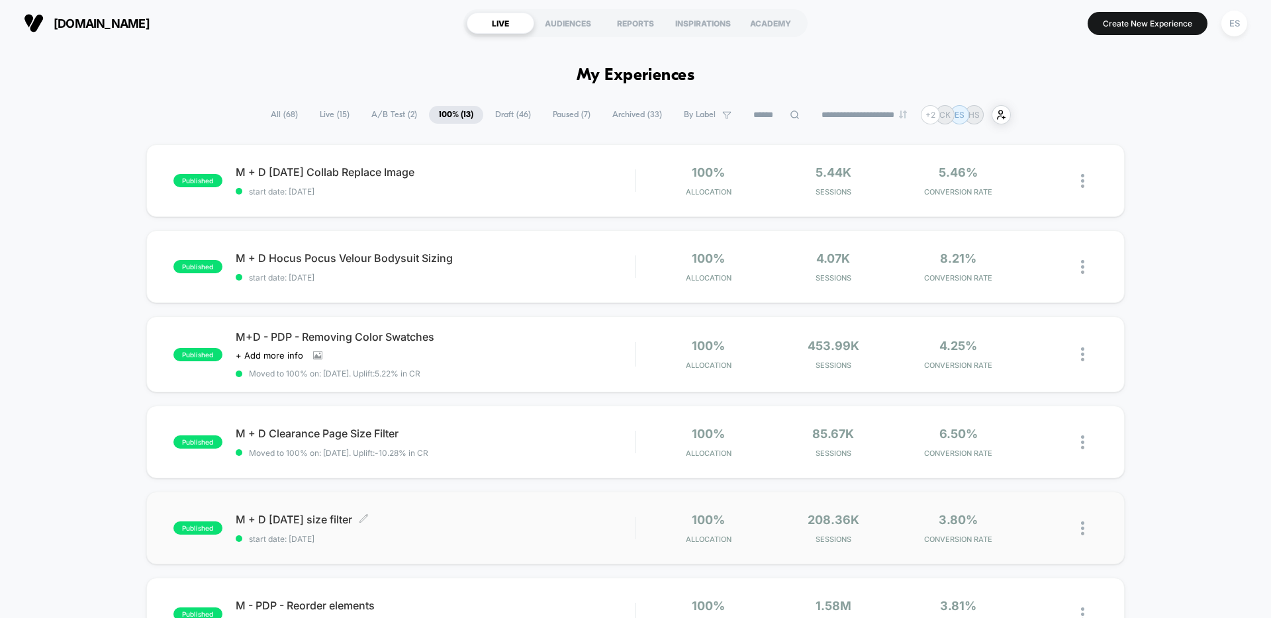
click at [246, 522] on span "M + D [DATE] size filter Click to edit experience details" at bounding box center [435, 519] width 399 height 13
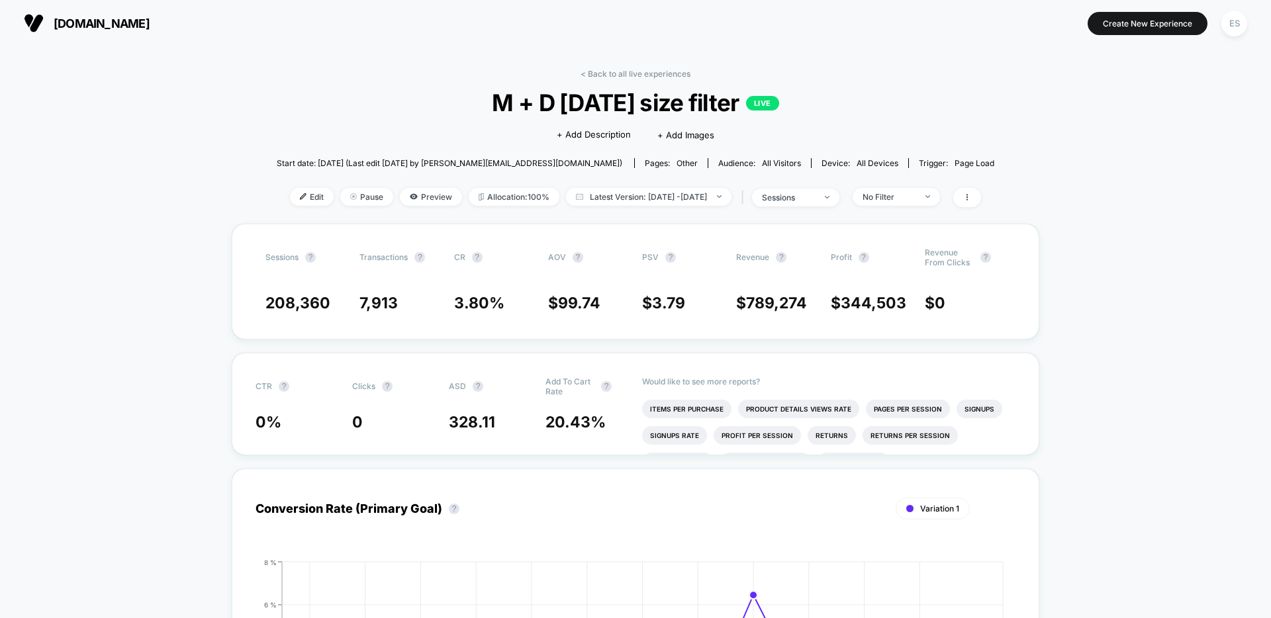
drag, startPoint x: 487, startPoint y: 104, endPoint x: 742, endPoint y: 108, distance: 254.8
click at [742, 108] on span "M + D [DATE] size filter LIVE" at bounding box center [634, 103] width 645 height 28
copy span "M + D [DATE] size filter"
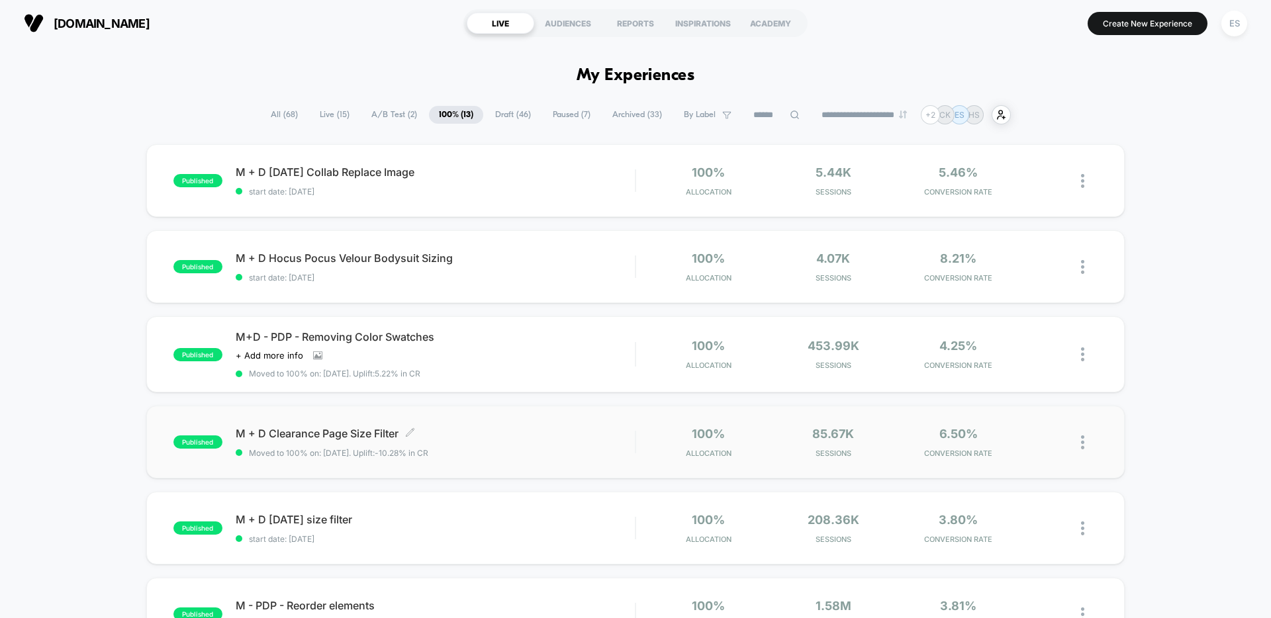
click at [285, 426] on div "published M + D Clearance Page Size Filter Click to edit experience details Cli…" at bounding box center [635, 442] width 978 height 73
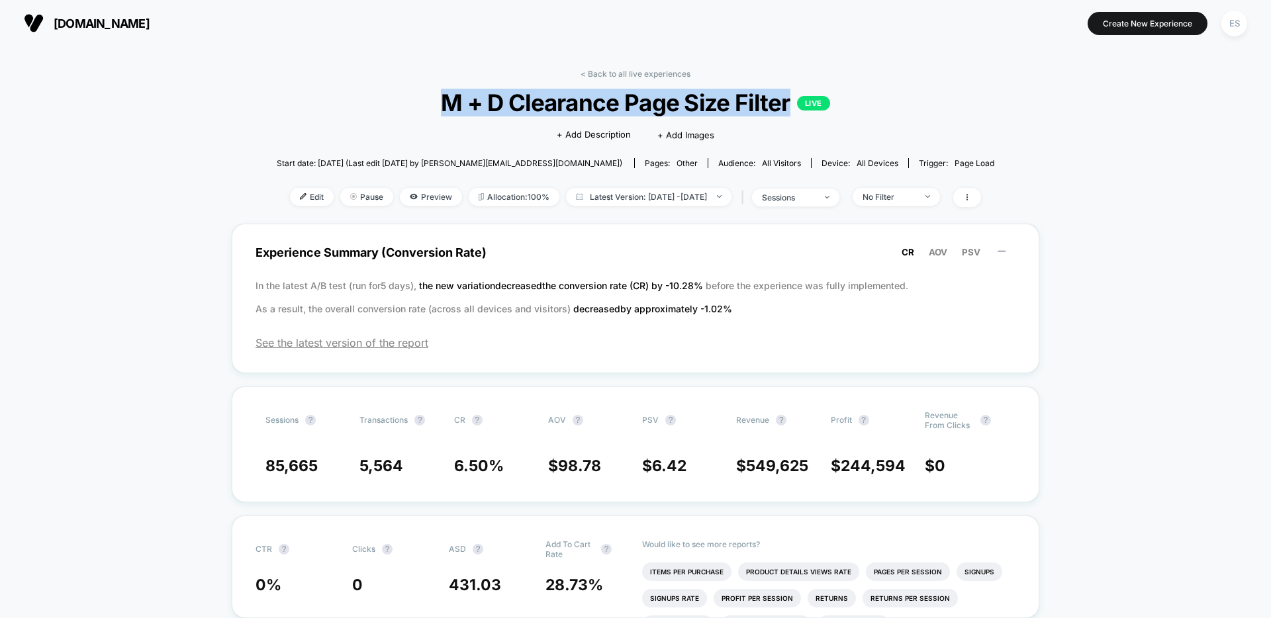
drag, startPoint x: 443, startPoint y: 102, endPoint x: 789, endPoint y: 109, distance: 346.2
click at [789, 109] on span "M + D Clearance Page Size Filter LIVE" at bounding box center [634, 103] width 645 height 28
copy span "M + D Clearance Page Size Filter"
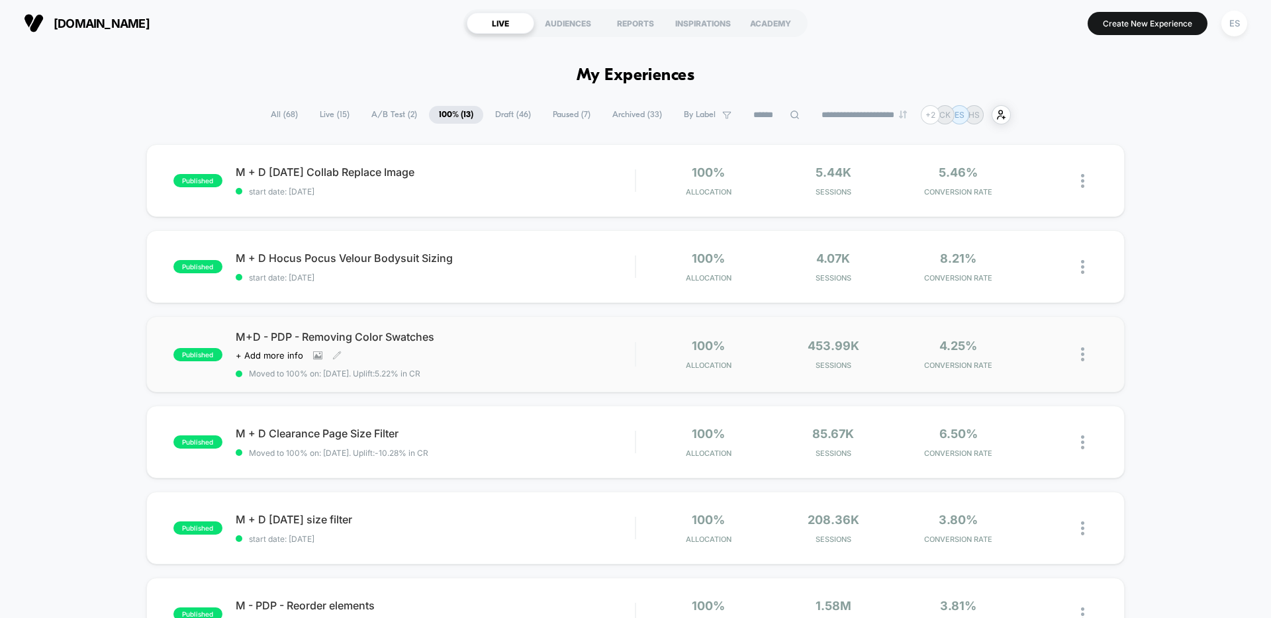
click at [252, 333] on span "M+D - PDP - Removing Color Swatches" at bounding box center [435, 336] width 399 height 13
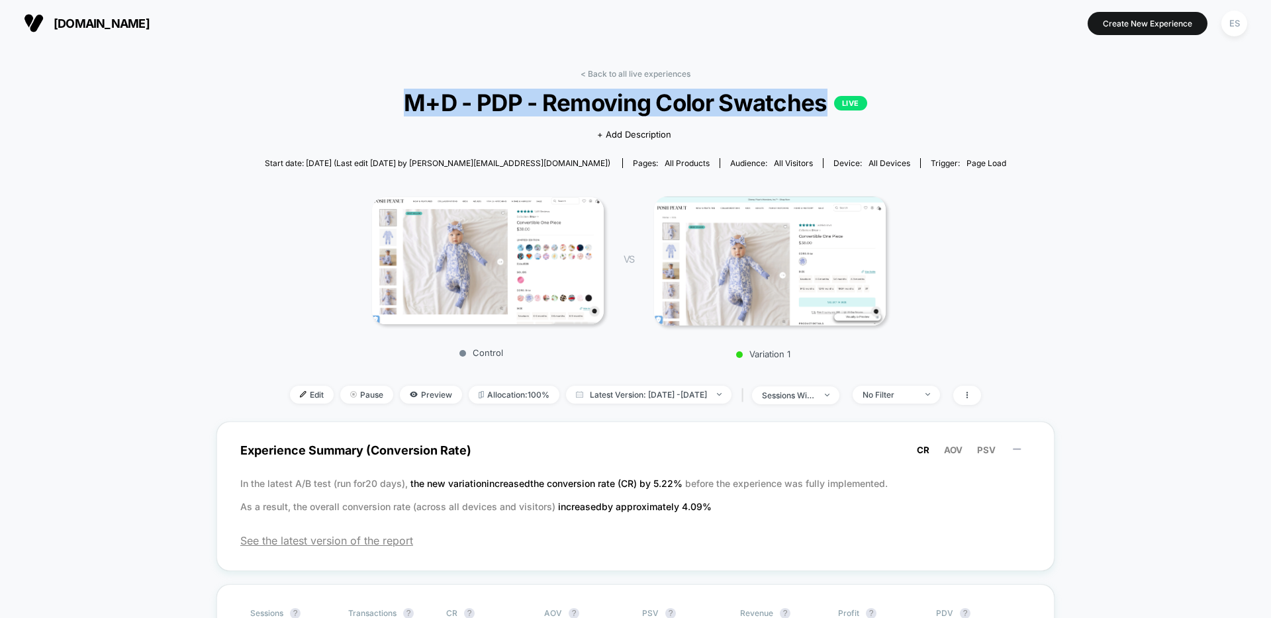
drag, startPoint x: 404, startPoint y: 106, endPoint x: 824, endPoint y: 112, distance: 420.3
click at [824, 112] on span "M+D - PDP - Removing Color Swatches LIVE" at bounding box center [635, 103] width 667 height 28
copy span "M+D - PDP - Removing Color Swatches"
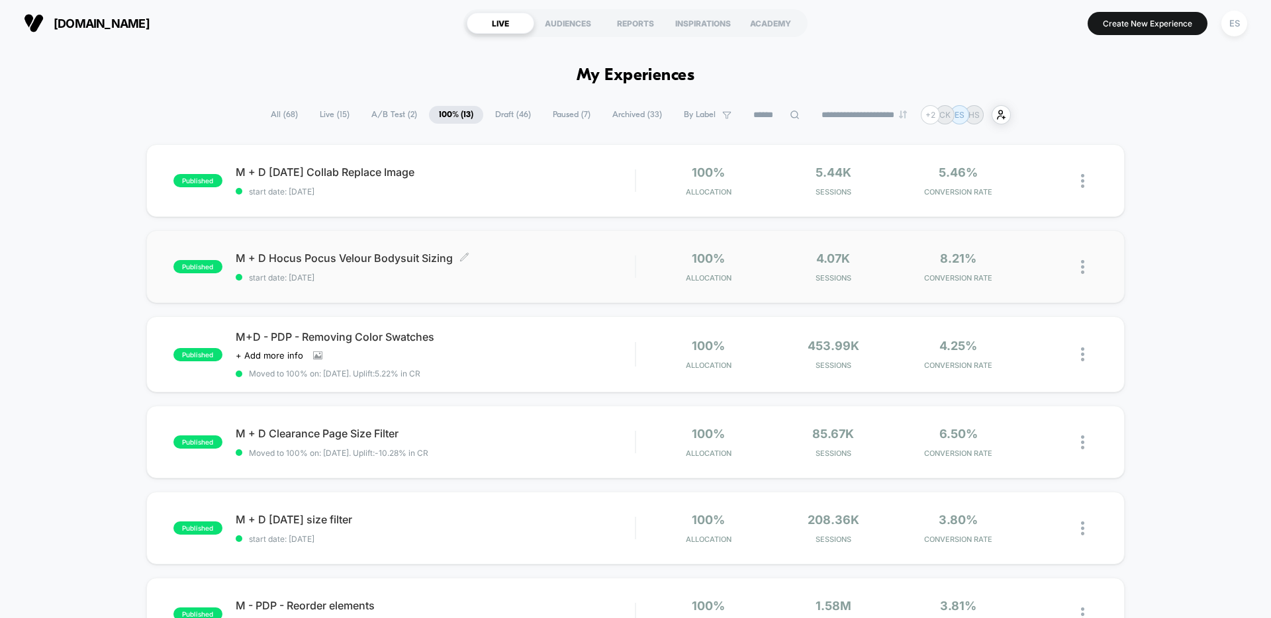
click at [265, 259] on span "M + D Hocus Pocus Velour Bodysuit Sizing Click to edit experience details" at bounding box center [435, 257] width 399 height 13
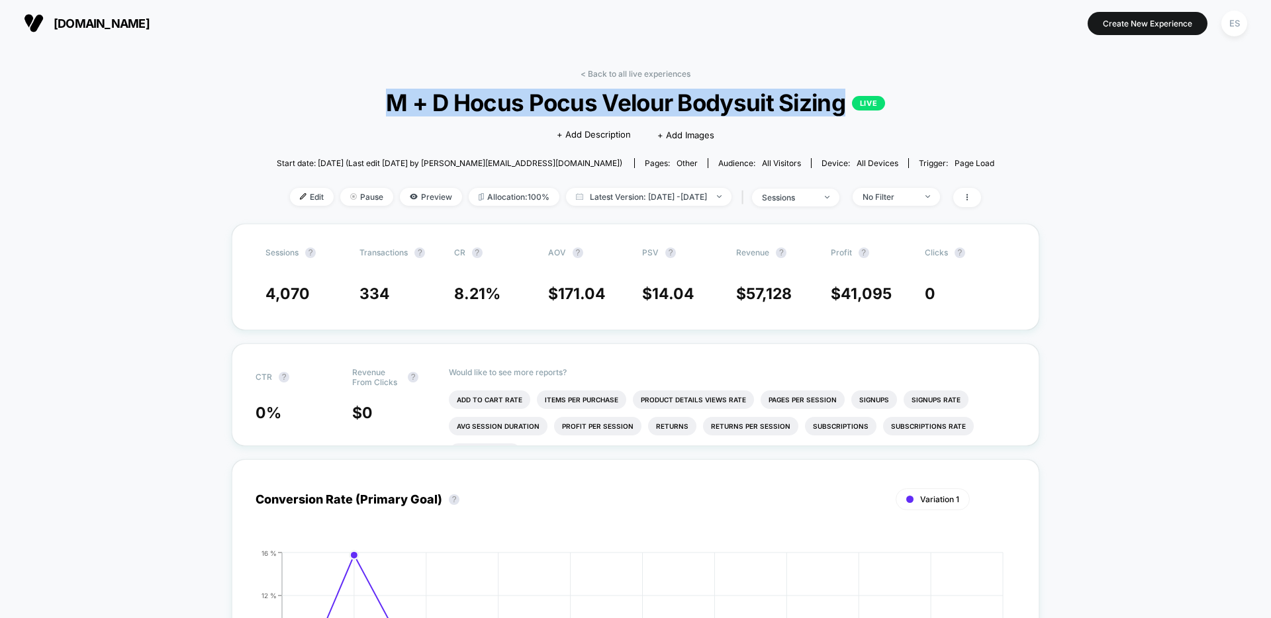
drag, startPoint x: 387, startPoint y: 103, endPoint x: 843, endPoint y: 107, distance: 456.7
click at [843, 107] on span "M + D Hocus Pocus Velour Bodysuit Sizing LIVE" at bounding box center [634, 103] width 645 height 28
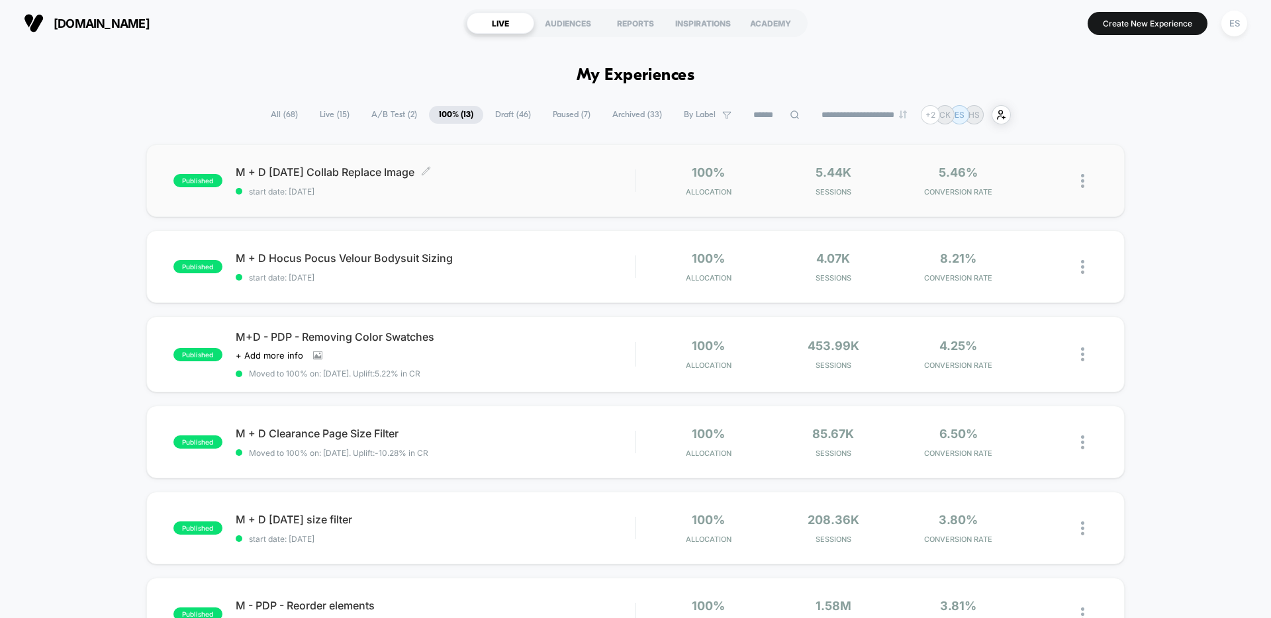
click at [279, 174] on span "M + D [DATE] Collab Replace Image Click to edit experience details" at bounding box center [435, 171] width 399 height 13
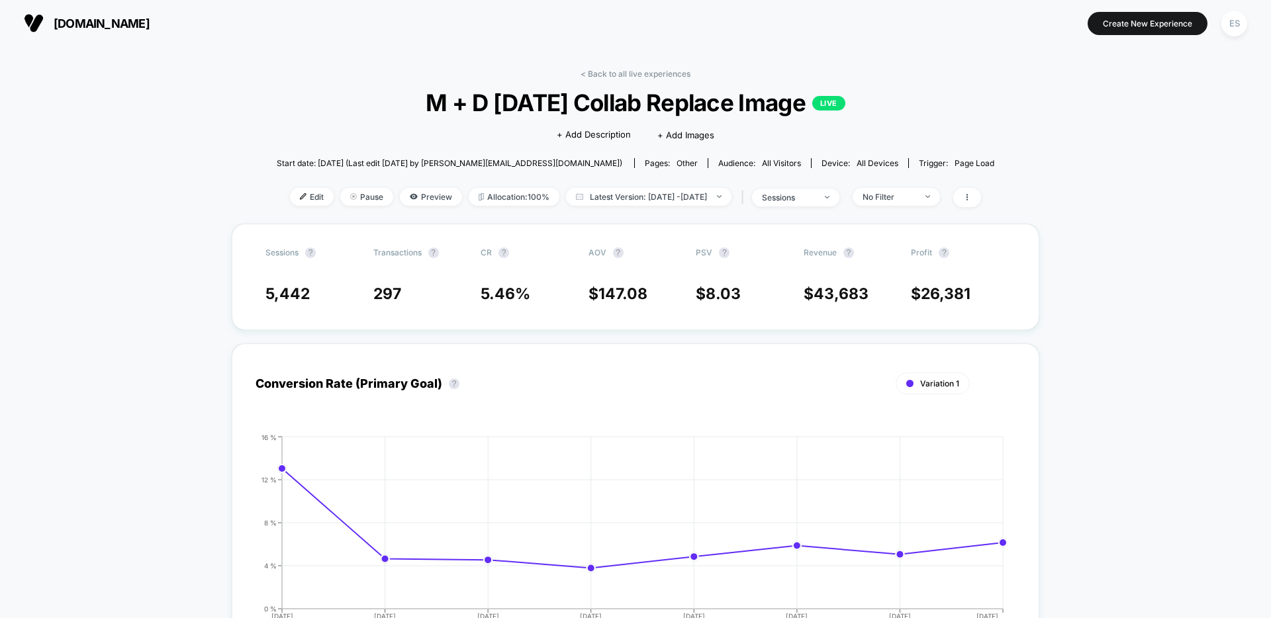
drag, startPoint x: 408, startPoint y: 100, endPoint x: 825, endPoint y: 106, distance: 417.0
click at [825, 106] on span "M + D [DATE] Collab Replace Image LIVE" at bounding box center [634, 103] width 645 height 28
